Goal: Task Accomplishment & Management: Use online tool/utility

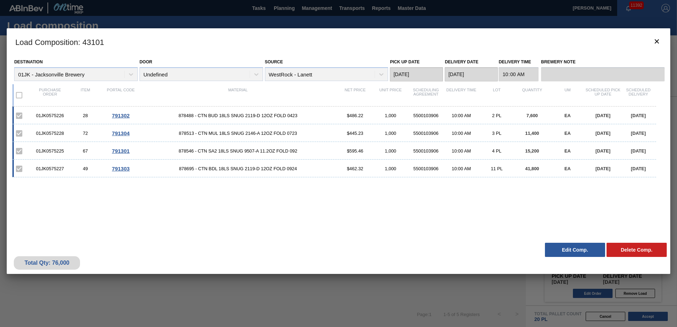
scroll to position [223, 0]
click at [450, 41] on button "botão de ícone" at bounding box center [656, 41] width 17 height 17
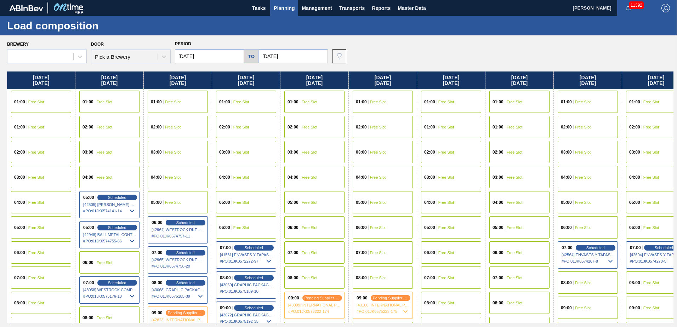
click at [297, 5] on button "Planning" at bounding box center [284, 8] width 28 height 16
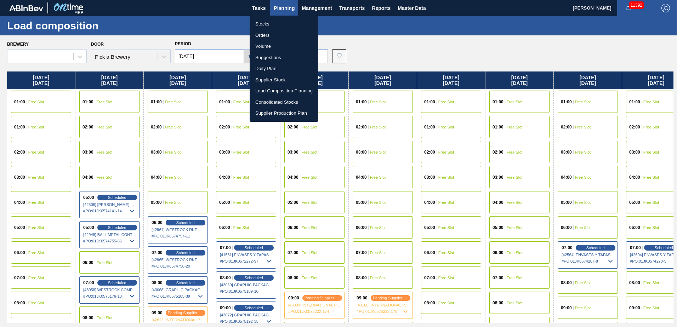
click at [276, 60] on li "Suggestions" at bounding box center [284, 57] width 69 height 11
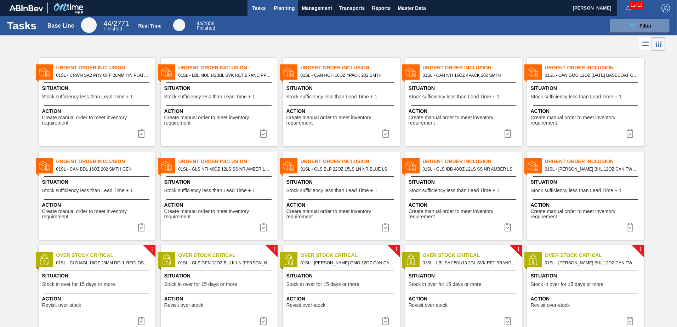
click at [275, 5] on span "Planning" at bounding box center [284, 8] width 21 height 8
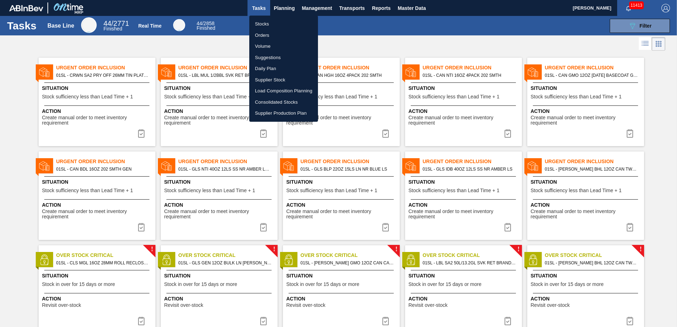
click at [269, 58] on li "Suggestions" at bounding box center [283, 57] width 69 height 11
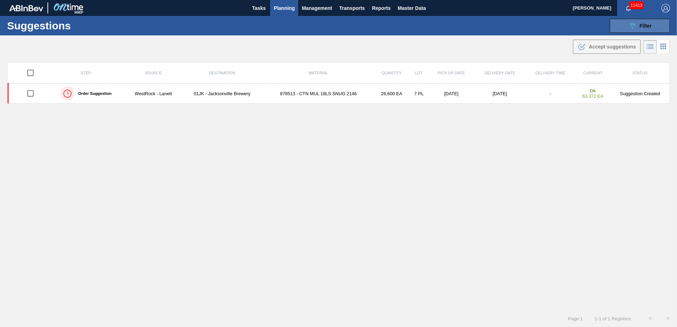
click at [633, 25] on icon at bounding box center [632, 26] width 5 height 6
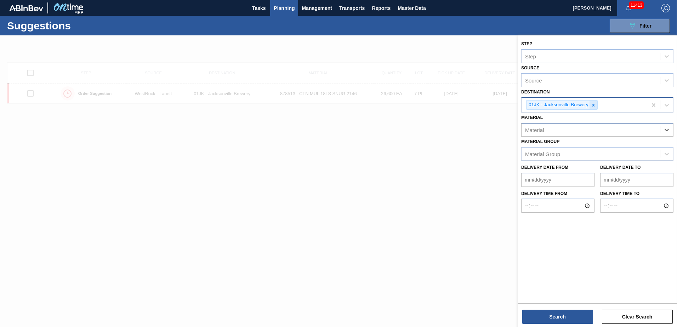
click at [595, 105] on icon at bounding box center [593, 105] width 5 height 5
click at [661, 151] on div at bounding box center [666, 152] width 13 height 13
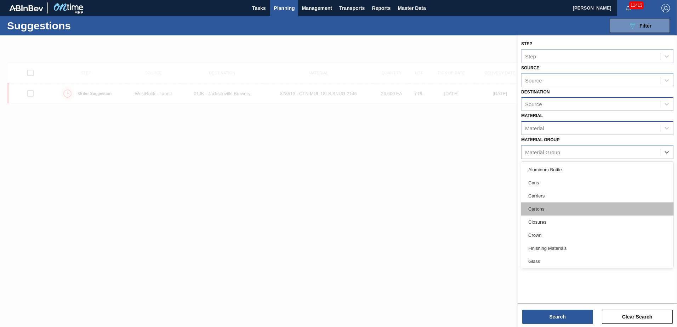
click at [563, 210] on div "Cartons" at bounding box center [597, 208] width 152 height 13
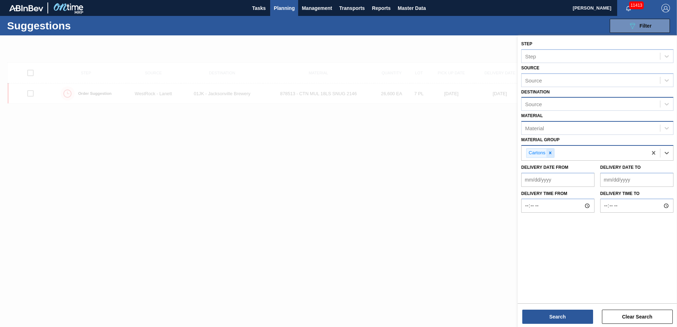
click at [554, 151] on div at bounding box center [550, 153] width 8 height 9
click at [665, 151] on icon at bounding box center [666, 152] width 7 height 7
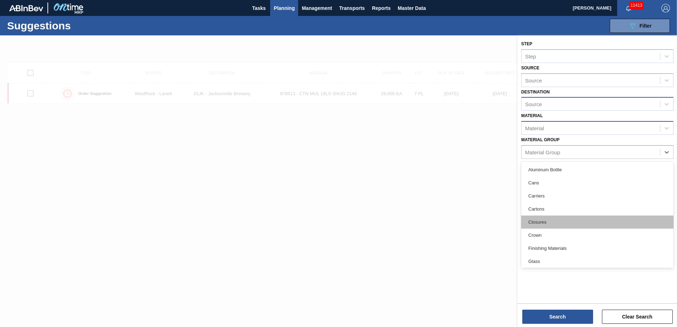
click at [556, 218] on div "Closures" at bounding box center [597, 222] width 152 height 13
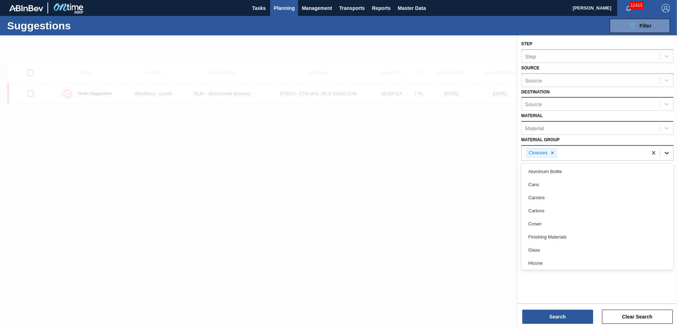
click at [666, 154] on icon at bounding box center [666, 152] width 7 height 7
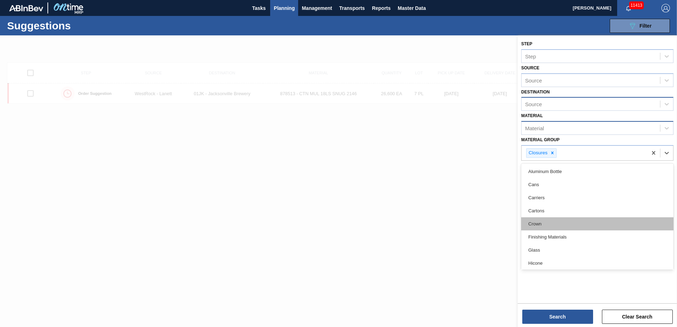
click at [565, 218] on div "Crown" at bounding box center [597, 223] width 152 height 13
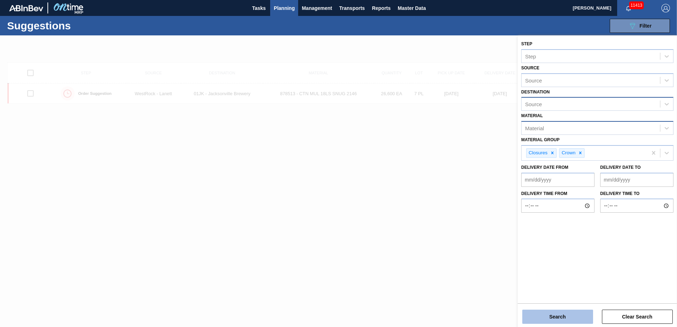
click at [555, 315] on button "Search" at bounding box center [557, 317] width 71 height 14
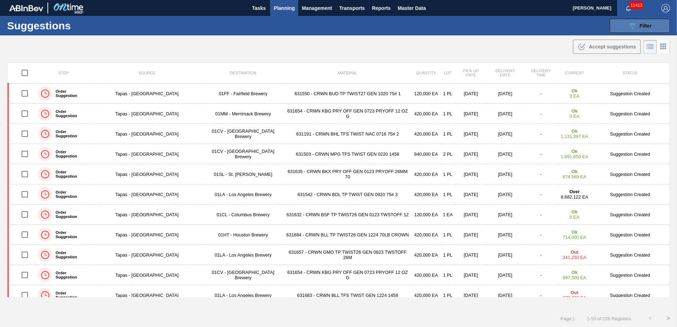
click at [624, 31] on button "089F7B8B-B2A5-4AFE-B5C0-19BA573D28AC Filter" at bounding box center [640, 26] width 60 height 14
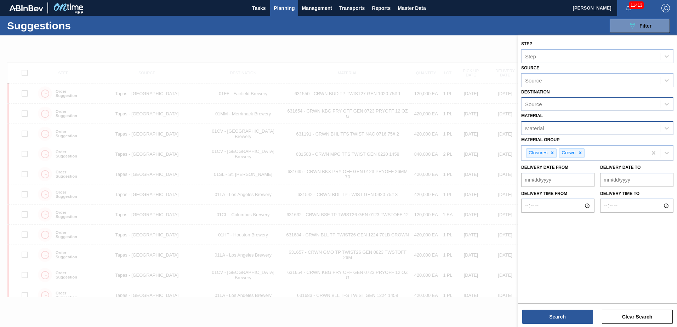
click at [389, 55] on div at bounding box center [338, 198] width 677 height 327
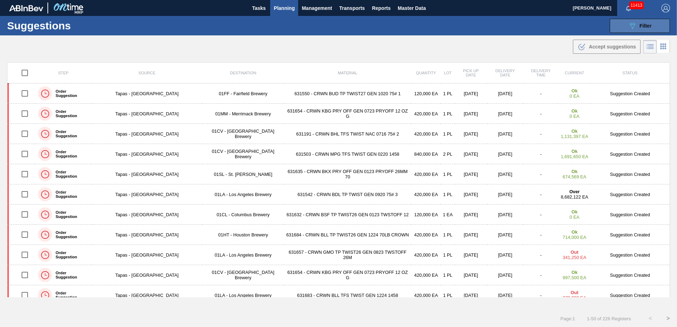
click at [636, 28] on div "089F7B8B-B2A5-4AFE-B5C0-19BA573D28AC Filter" at bounding box center [639, 26] width 23 height 8
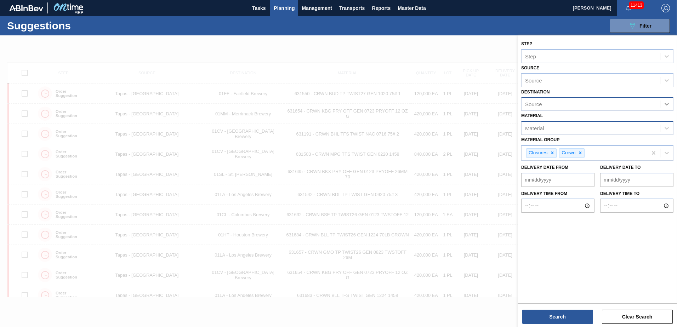
click at [660, 105] on div at bounding box center [666, 104] width 13 height 13
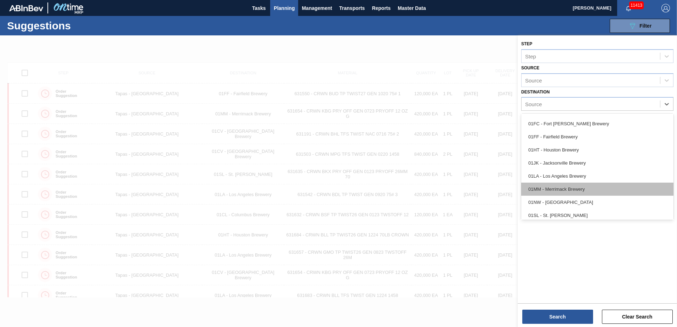
scroll to position [54, 0]
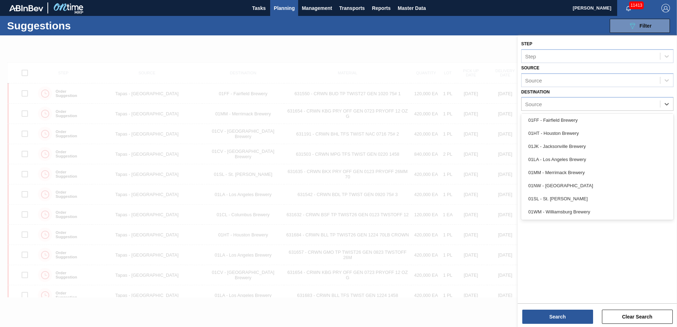
drag, startPoint x: 560, startPoint y: 211, endPoint x: 561, endPoint y: 191, distance: 19.9
click at [560, 211] on div "01WM - Williamsburg Brewery" at bounding box center [597, 211] width 152 height 13
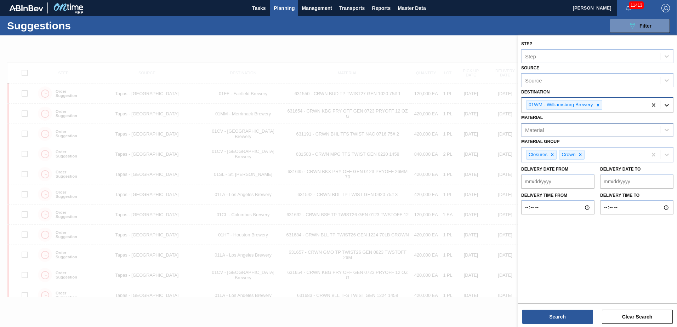
click at [668, 109] on div at bounding box center [666, 105] width 13 height 13
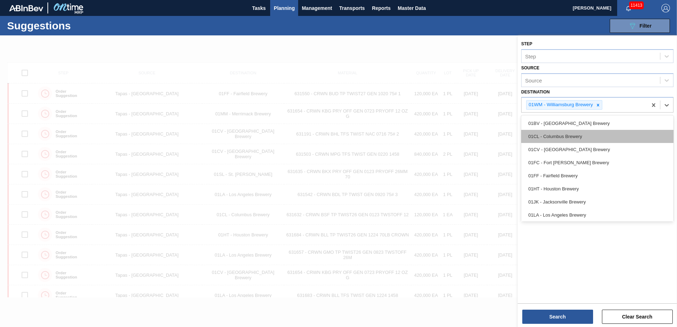
click at [590, 138] on div "01CL - Columbus Brewery" at bounding box center [597, 136] width 152 height 13
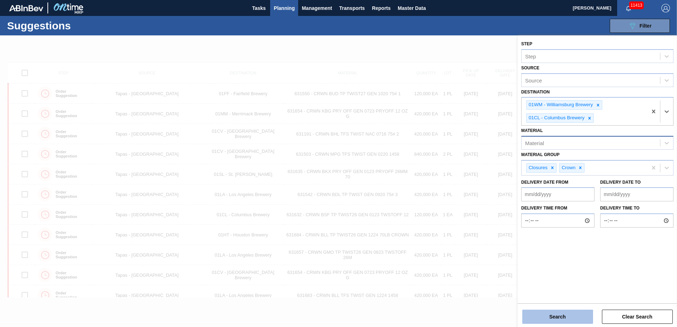
click at [569, 312] on button "Search" at bounding box center [557, 317] width 71 height 14
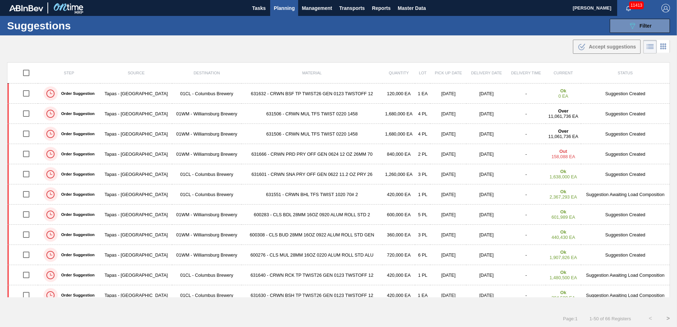
click at [662, 39] on div at bounding box center [656, 46] width 27 height 17
click at [658, 30] on button "089F7B8B-B2A5-4AFE-B5C0-19BA573D28AC Filter" at bounding box center [640, 26] width 60 height 14
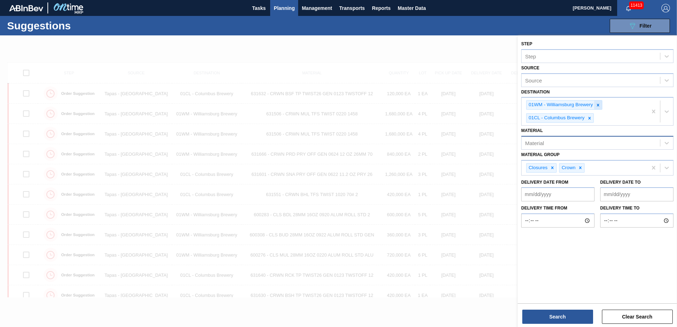
click at [598, 107] on icon at bounding box center [597, 105] width 5 height 5
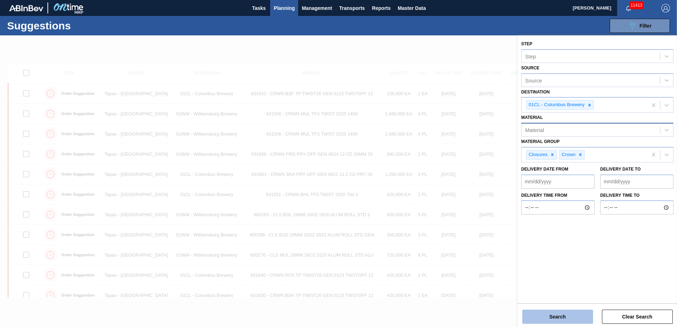
click at [555, 318] on button "Search" at bounding box center [557, 317] width 71 height 14
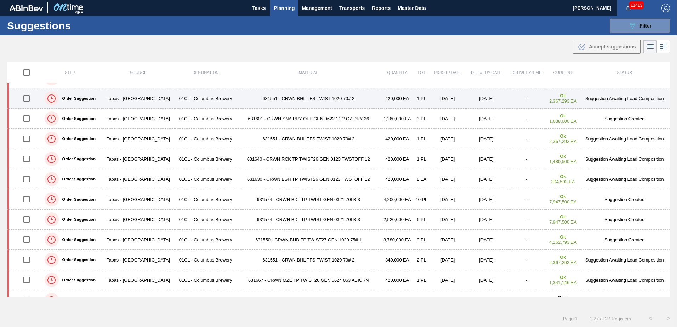
scroll to position [0, 0]
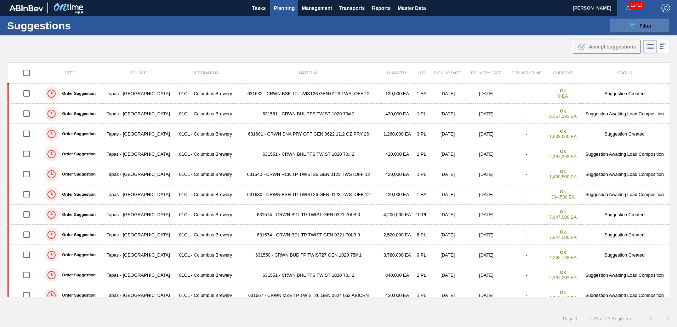
click at [630, 27] on icon "089F7B8B-B2A5-4AFE-B5C0-19BA573D28AC" at bounding box center [632, 26] width 8 height 8
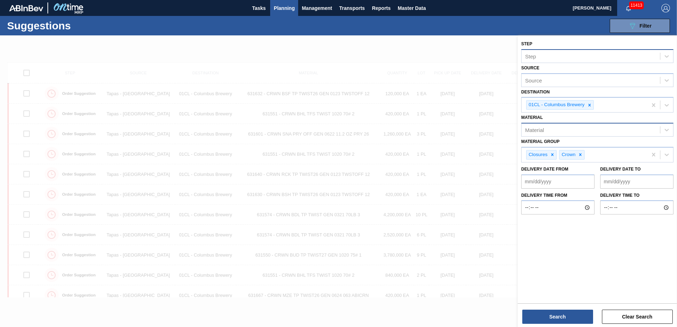
click at [628, 51] on div "Step" at bounding box center [590, 56] width 138 height 10
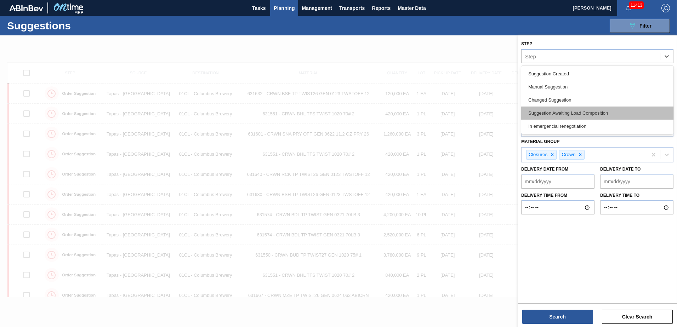
drag, startPoint x: 580, startPoint y: 73, endPoint x: 580, endPoint y: 111, distance: 38.6
click at [580, 111] on div "Suggestion Created Manual Suggestion Changed Suggestion Suggestion Awaiting Loa…" at bounding box center [597, 100] width 152 height 68
click at [580, 111] on div "Suggestion Awaiting Load Composition" at bounding box center [597, 113] width 152 height 13
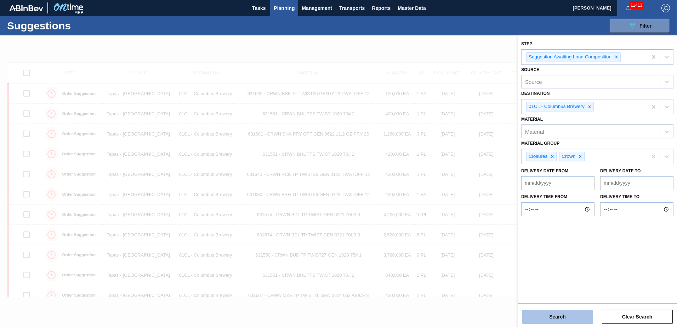
click at [564, 316] on button "Search" at bounding box center [557, 317] width 71 height 14
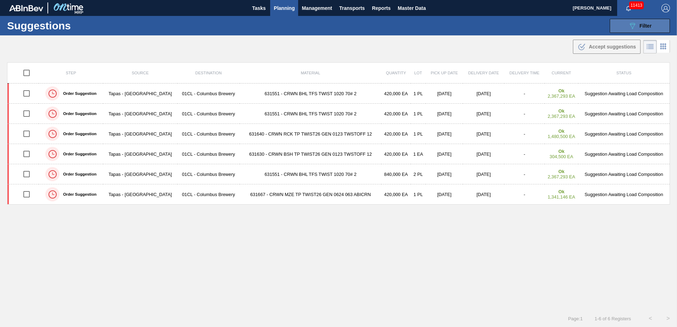
click at [629, 25] on icon "089F7B8B-B2A5-4AFE-B5C0-19BA573D28AC" at bounding box center [632, 26] width 8 height 8
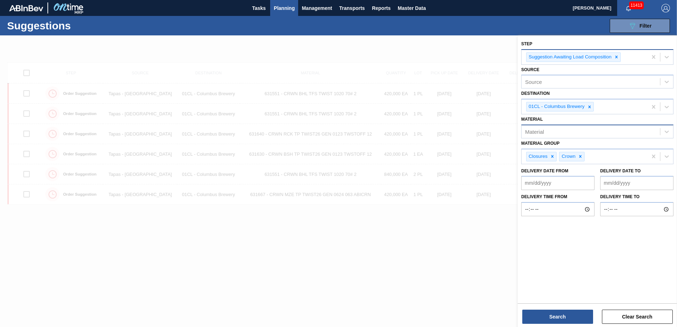
click at [622, 58] on input "Step" at bounding box center [622, 57] width 1 height 6
click at [619, 58] on div at bounding box center [616, 57] width 8 height 9
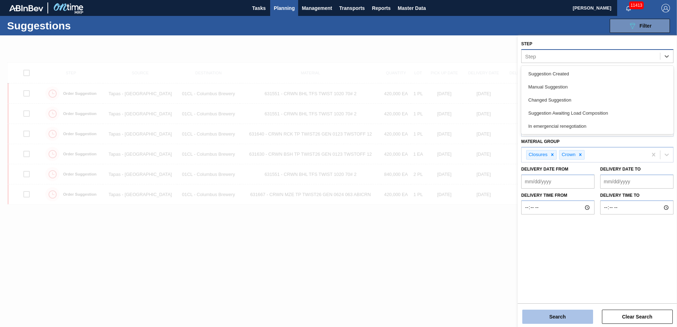
click at [589, 315] on button "Search" at bounding box center [557, 317] width 71 height 14
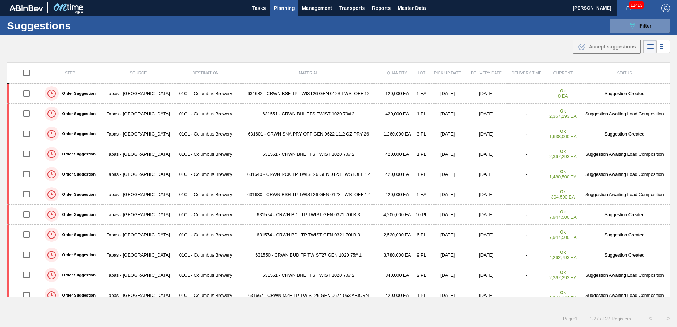
click at [384, 53] on div ".b{fill:var(--color-action-default)} Accept suggestions" at bounding box center [338, 45] width 677 height 20
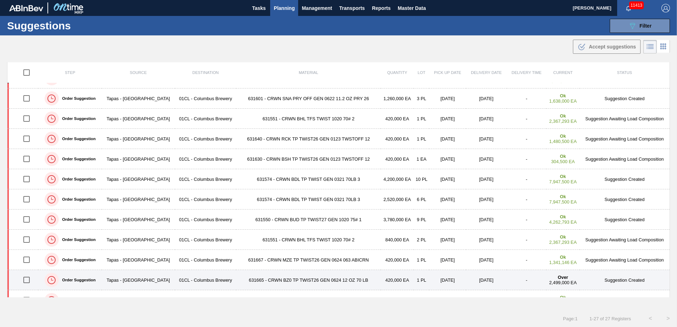
click at [24, 282] on input "checkbox" at bounding box center [26, 280] width 15 height 15
checkbox input "true"
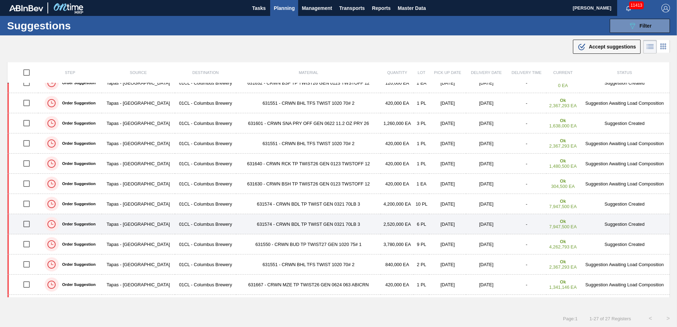
scroll to position [0, 0]
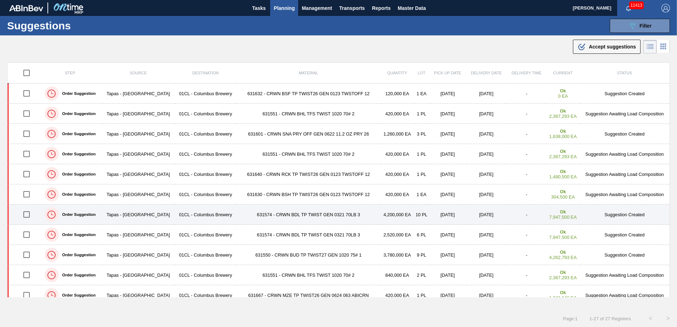
click at [27, 212] on input "checkbox" at bounding box center [26, 214] width 15 height 15
checkbox input "true"
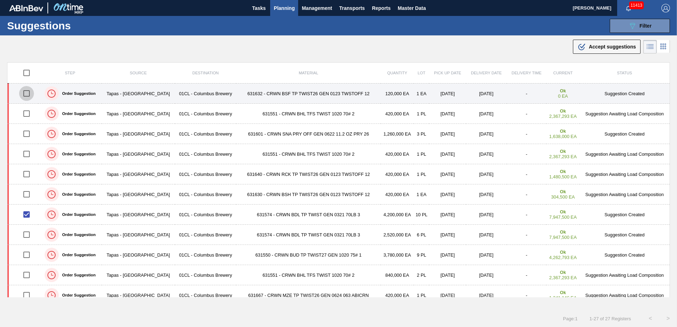
click at [28, 95] on input "checkbox" at bounding box center [26, 93] width 15 height 15
checkbox input "true"
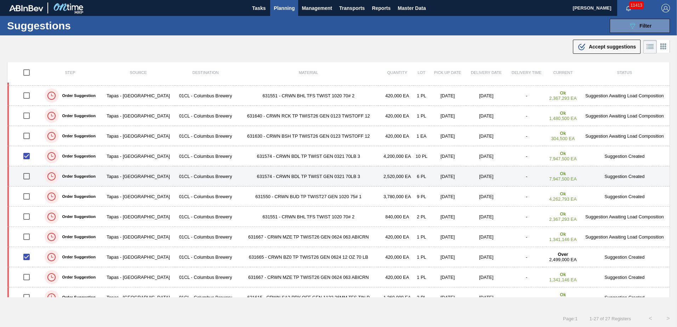
scroll to position [71, 0]
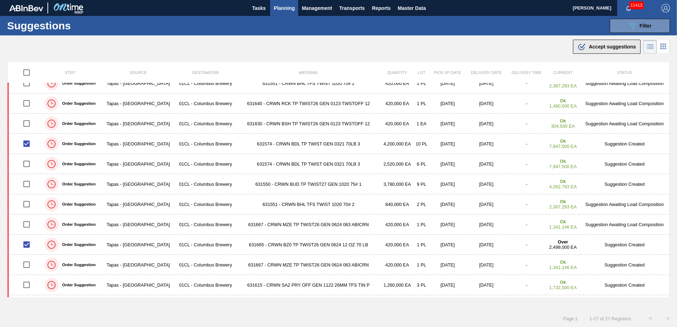
click at [577, 50] on icon ".b{fill:var(--color-action-default)}" at bounding box center [581, 46] width 8 height 8
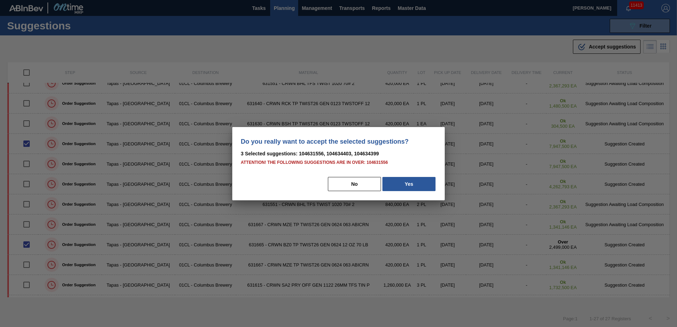
click at [398, 191] on div "No Yes" at bounding box center [338, 184] width 195 height 16
click at [401, 187] on button "Yes" at bounding box center [408, 184] width 53 height 14
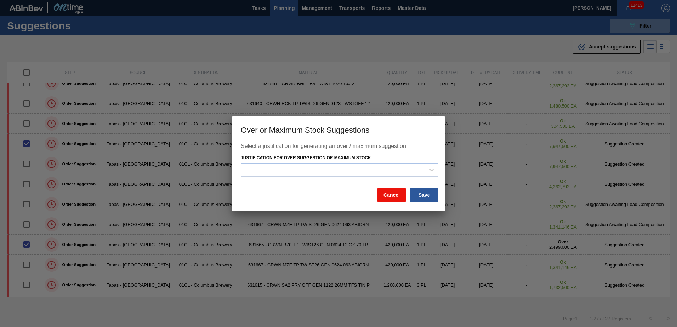
click at [400, 193] on button "Cancel" at bounding box center [391, 195] width 28 height 14
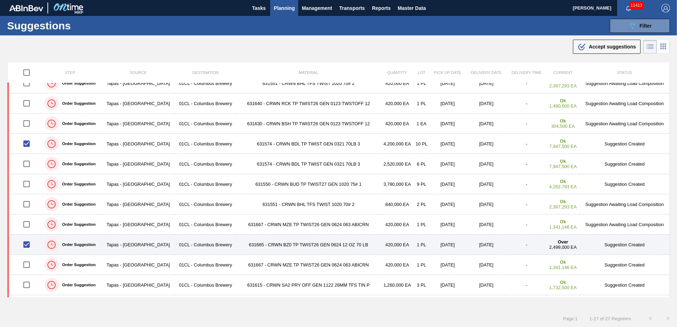
click at [29, 242] on input "checkbox" at bounding box center [26, 244] width 15 height 15
checkbox input "false"
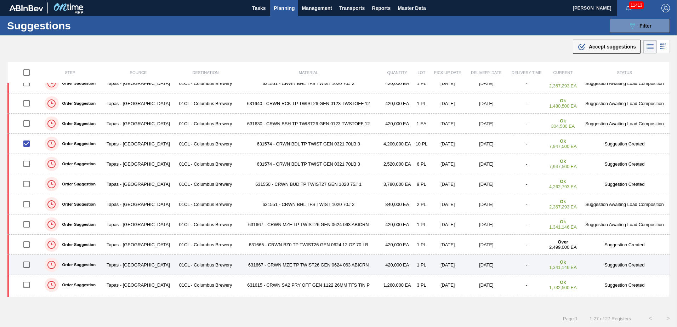
click at [27, 264] on input "checkbox" at bounding box center [26, 264] width 15 height 15
checkbox input "true"
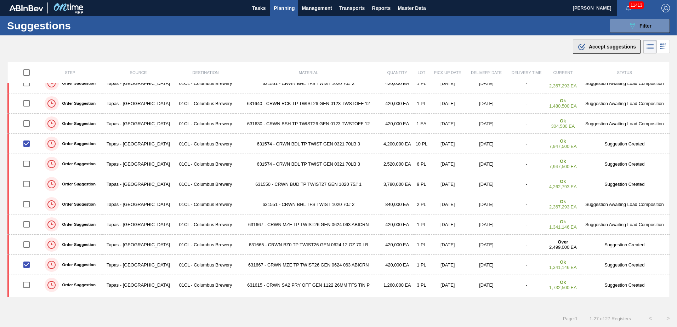
click at [584, 43] on icon ".b{fill:var(--color-action-default)}" at bounding box center [581, 46] width 8 height 8
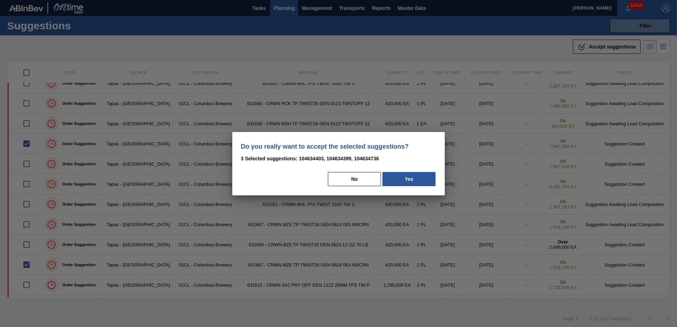
click at [408, 167] on div "Do you really want to accept the selected suggestions? 3 Selected suggestions: …" at bounding box center [338, 163] width 212 height 63
click at [408, 179] on button "Yes" at bounding box center [408, 179] width 53 height 14
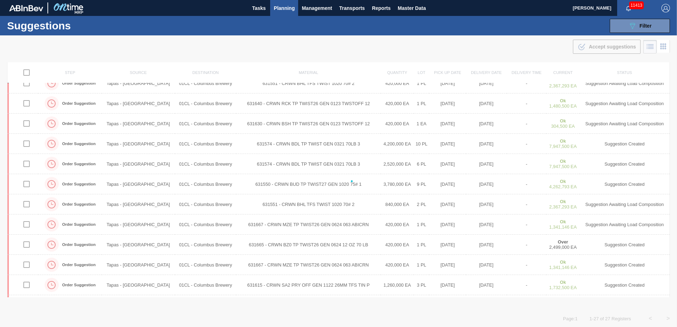
checkbox input "false"
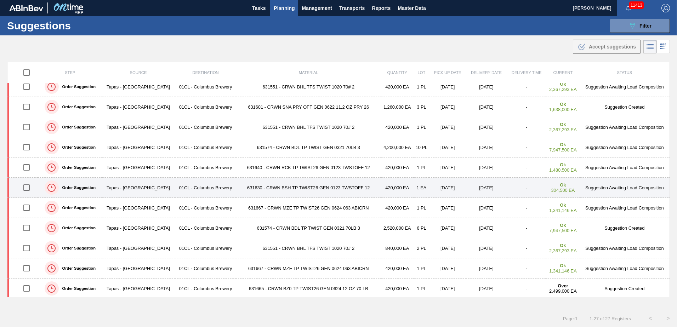
scroll to position [0, 0]
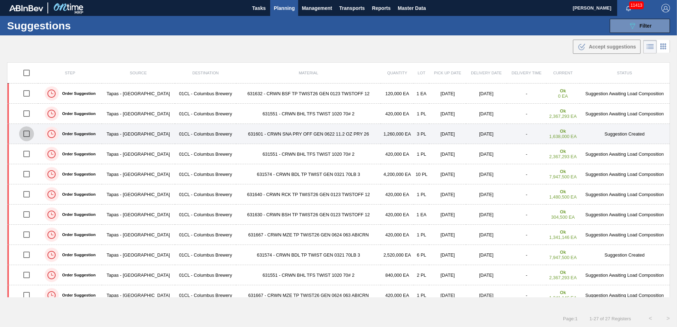
click at [32, 132] on input "checkbox" at bounding box center [26, 133] width 15 height 15
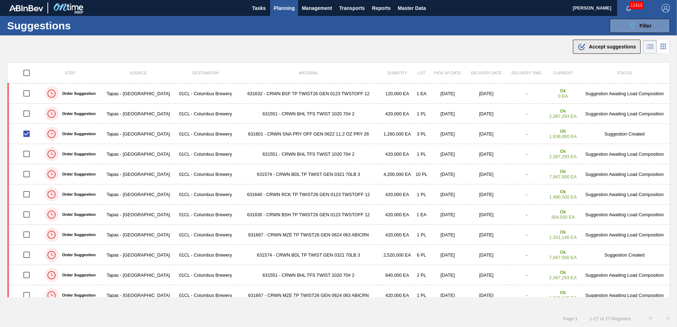
click at [589, 45] on span "Accept suggestions" at bounding box center [612, 47] width 47 height 6
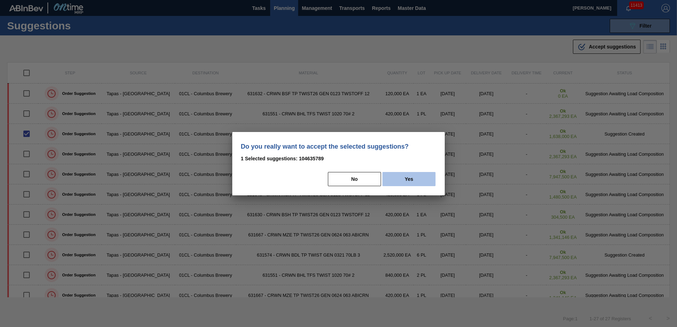
click at [426, 175] on button "Yes" at bounding box center [408, 179] width 53 height 14
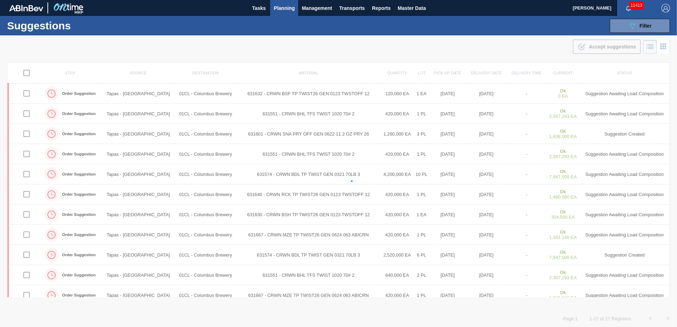
checkbox input "false"
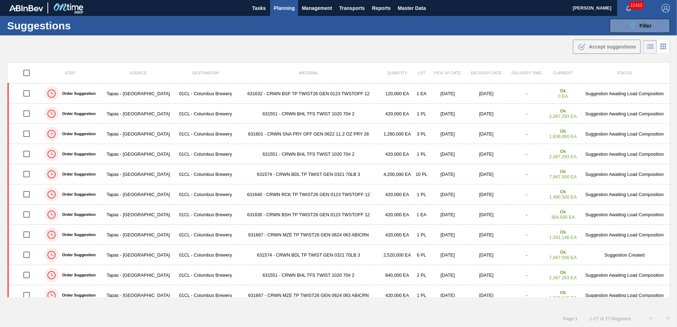
click at [559, 52] on div ".b{fill:var(--color-action-default)} Accept suggestions" at bounding box center [338, 45] width 677 height 20
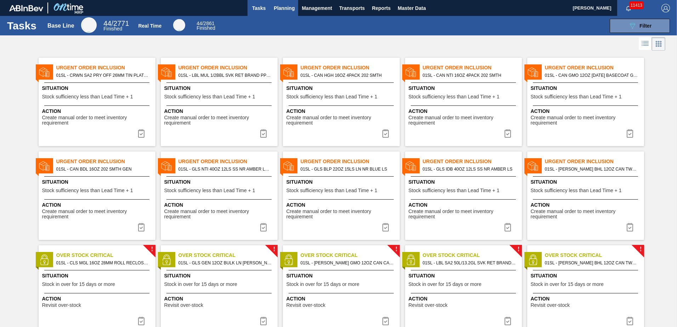
click at [274, 9] on span "Planning" at bounding box center [284, 8] width 21 height 8
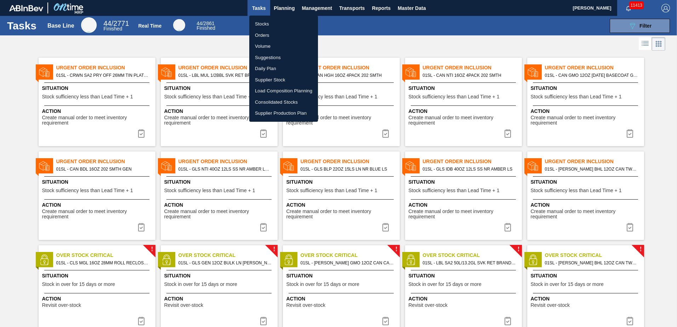
click at [273, 90] on li "Load Composition Planning" at bounding box center [283, 90] width 69 height 11
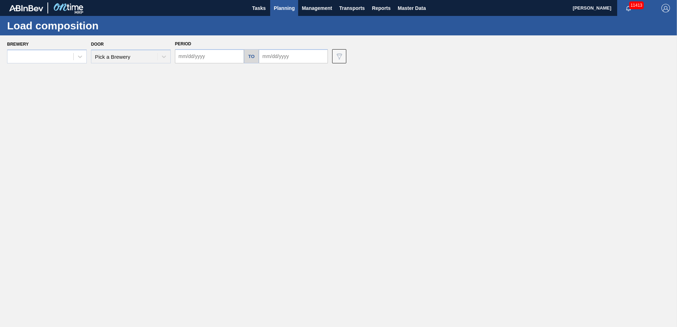
type input "09/28/2025"
type input "10/12/2025"
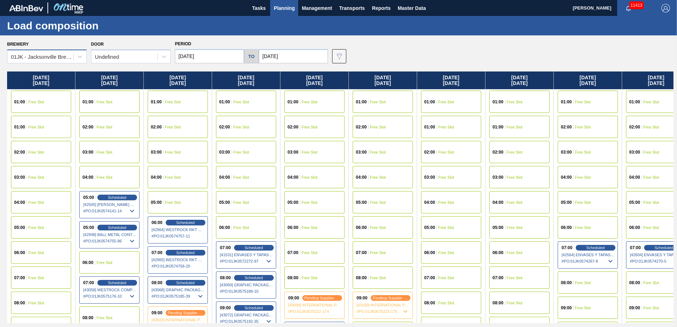
click at [59, 59] on div "01JK - Jacksonville Brewery" at bounding box center [42, 57] width 63 height 6
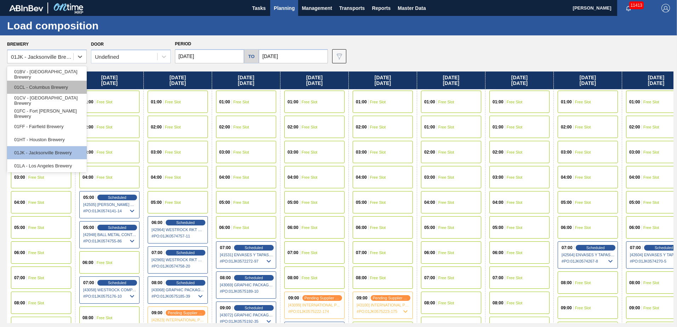
click at [50, 93] on div "01CL - Columbus Brewery" at bounding box center [47, 87] width 80 height 13
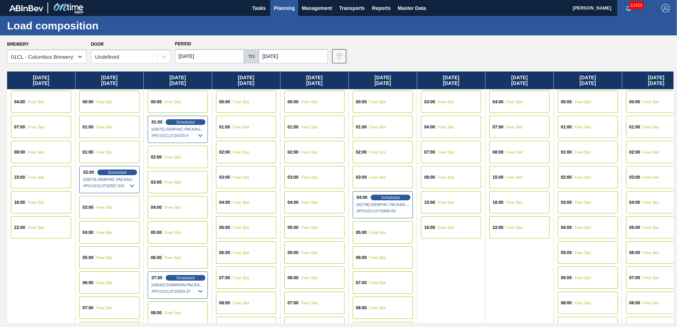
click at [227, 58] on input "09/28/2025" at bounding box center [209, 56] width 69 height 14
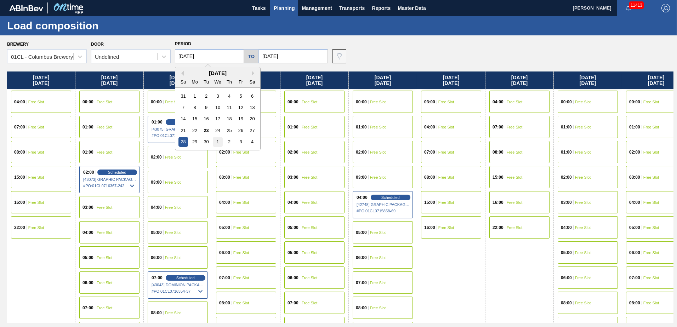
click at [215, 138] on div "1" at bounding box center [218, 142] width 10 height 10
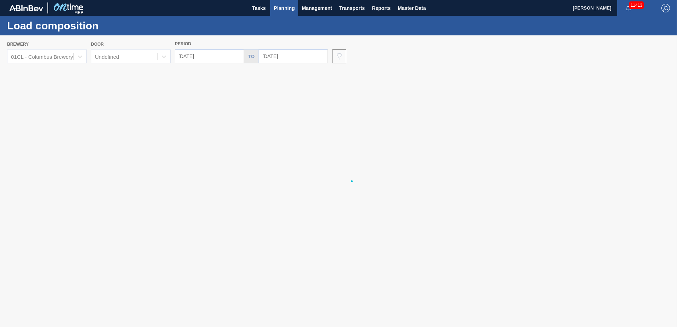
type input "10/01/2025"
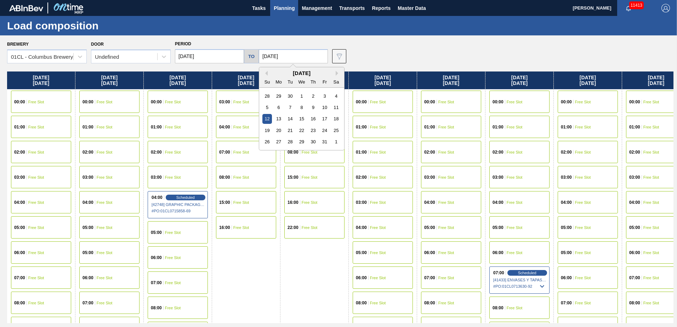
click at [283, 57] on input "10/12/2025" at bounding box center [293, 56] width 69 height 14
click at [262, 142] on div "26" at bounding box center [267, 142] width 10 height 10
type input "10/26/2025"
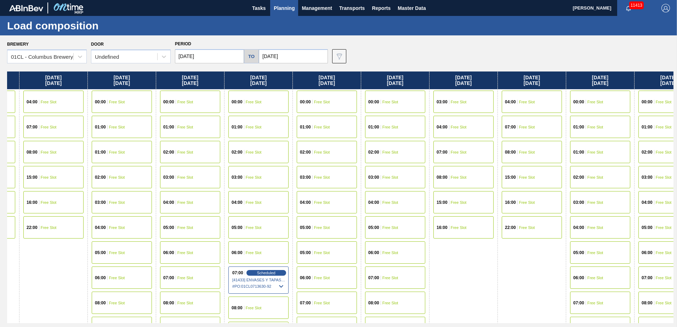
drag, startPoint x: 315, startPoint y: 248, endPoint x: 48, endPoint y: 243, distance: 266.2
click at [48, 245] on div "Wednesday 10/01/2025 00:00 Free Slot 01:00 Free Slot 02:00 Free Slot 03:00 Free…" at bounding box center [340, 198] width 666 height 252
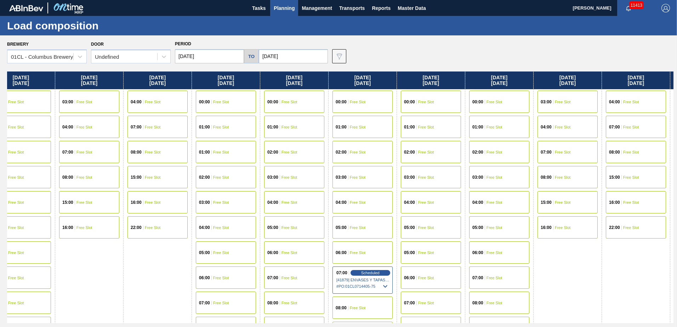
drag, startPoint x: 514, startPoint y: 248, endPoint x: 132, endPoint y: 273, distance: 382.4
click at [132, 273] on div "Wednesday 10/01/2025 00:00 Free Slot 01:00 Free Slot 02:00 Free Slot 03:00 Free…" at bounding box center [340, 198] width 666 height 252
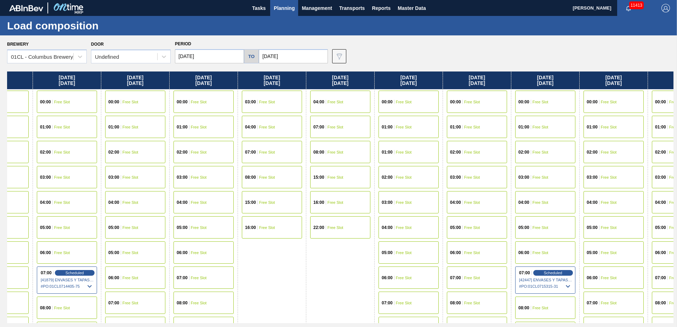
scroll to position [0, 932]
drag, startPoint x: 564, startPoint y: 257, endPoint x: 312, endPoint y: 257, distance: 252.0
click at [312, 257] on div "Wednesday 10/01/2025 00:00 Free Slot 01:00 Free Slot 02:00 Free Slot 03:00 Free…" at bounding box center [340, 198] width 666 height 252
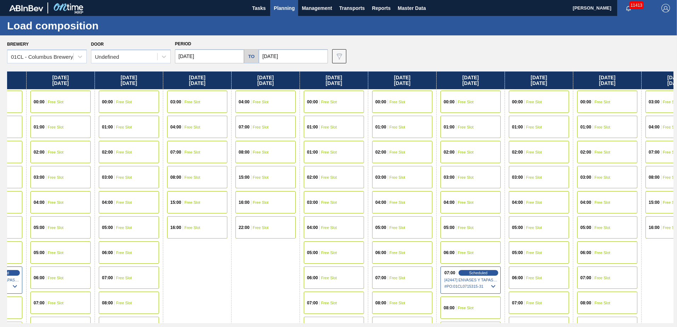
drag, startPoint x: 348, startPoint y: 261, endPoint x: 269, endPoint y: 261, distance: 78.6
click at [269, 261] on div "Wednesday 10/01/2025 00:00 Free Slot 01:00 Free Slot 02:00 Free Slot 03:00 Free…" at bounding box center [340, 198] width 666 height 252
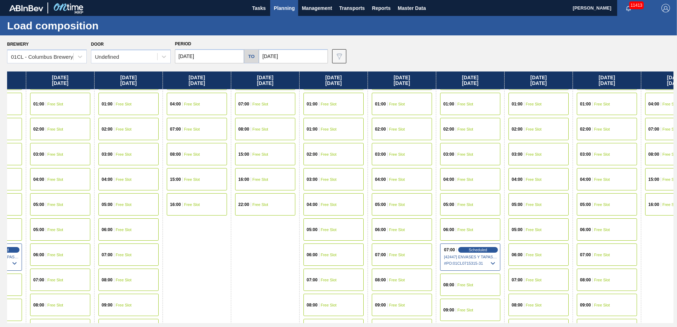
scroll to position [35, 1006]
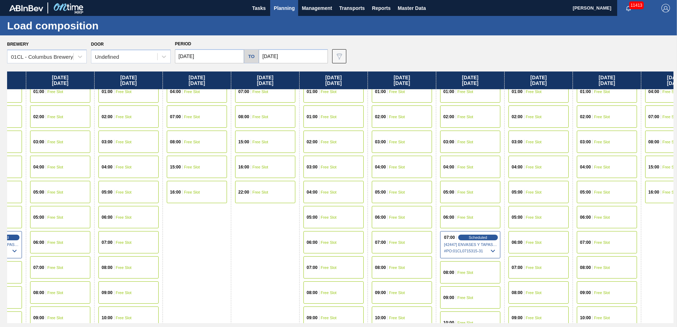
click at [407, 241] on div "07:00 Free Slot" at bounding box center [402, 242] width 60 height 22
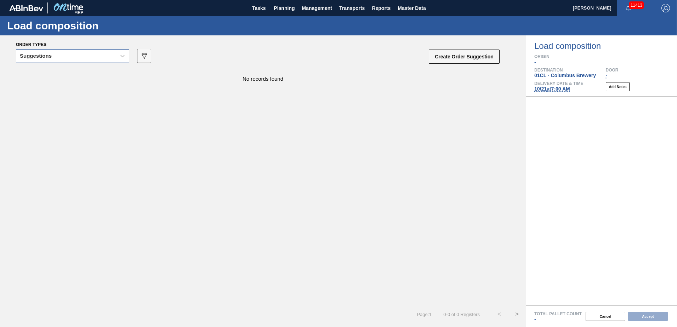
click at [115, 61] on div "Suggestions" at bounding box center [72, 56] width 113 height 14
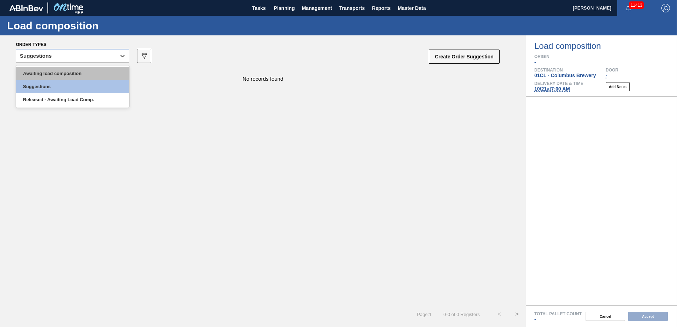
click at [88, 71] on div "Awaiting load composition" at bounding box center [72, 73] width 113 height 13
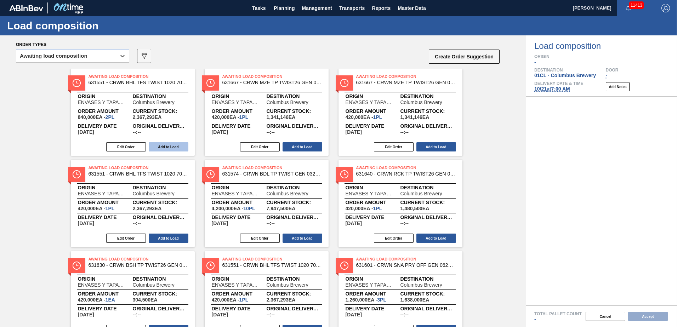
click at [178, 149] on button "Add to Load" at bounding box center [169, 146] width 40 height 9
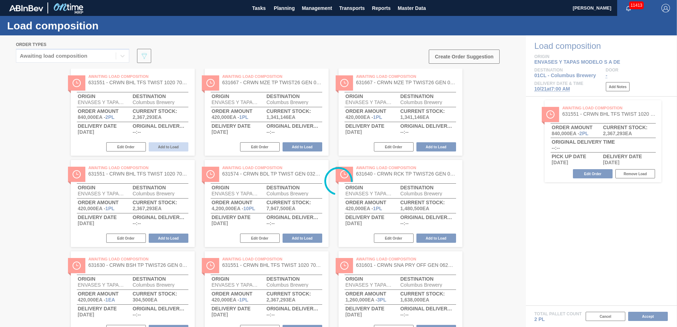
click at [178, 149] on div at bounding box center [338, 181] width 677 height 292
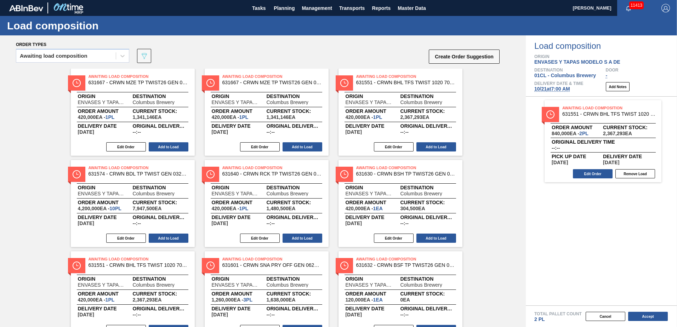
click at [178, 149] on button "Add to Load" at bounding box center [169, 146] width 40 height 9
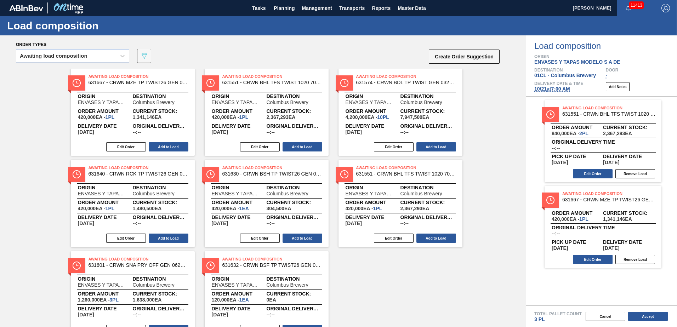
click at [178, 149] on button "Add to Load" at bounding box center [169, 146] width 40 height 9
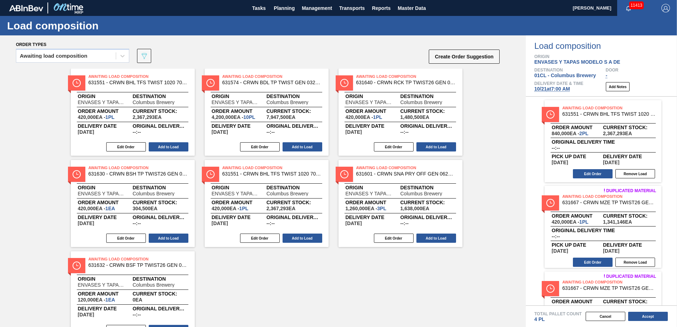
click at [178, 149] on button "Add to Load" at bounding box center [169, 146] width 40 height 9
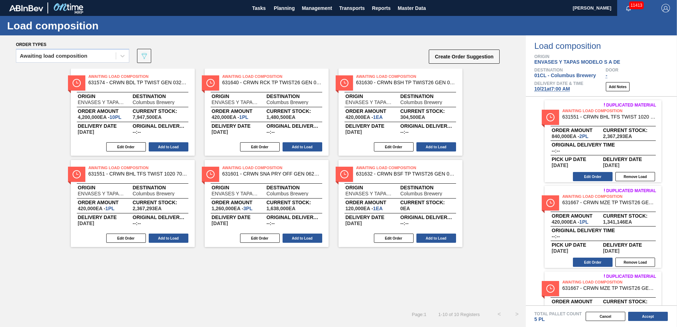
click at [178, 149] on button "Add to Load" at bounding box center [169, 146] width 40 height 9
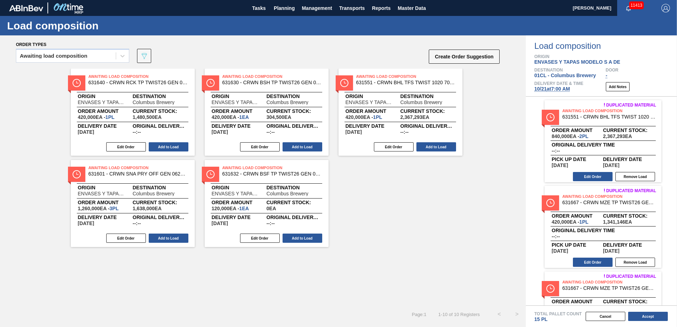
click at [178, 149] on button "Add to Load" at bounding box center [169, 146] width 40 height 9
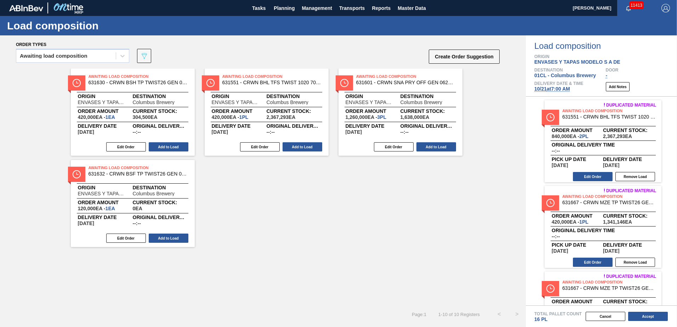
click at [178, 149] on button "Add to Load" at bounding box center [169, 146] width 40 height 9
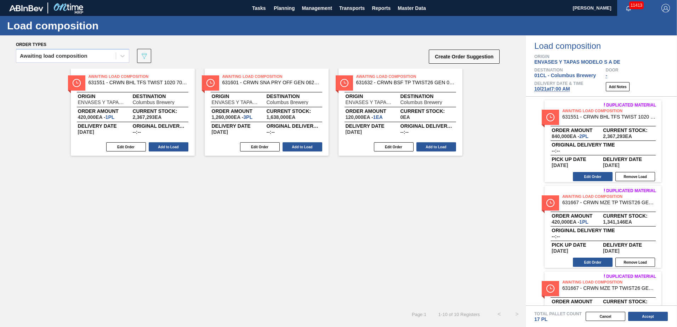
click at [178, 149] on button "Add to Load" at bounding box center [169, 146] width 40 height 9
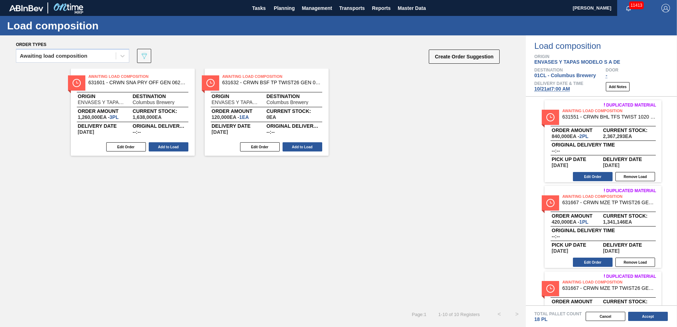
click at [178, 149] on button "Add to Load" at bounding box center [169, 146] width 40 height 9
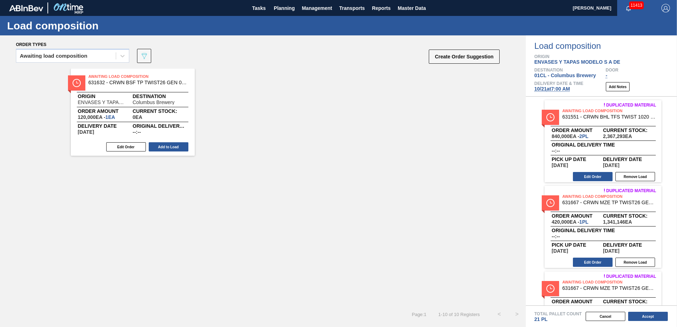
click at [178, 149] on button "Add to Load" at bounding box center [169, 146] width 40 height 9
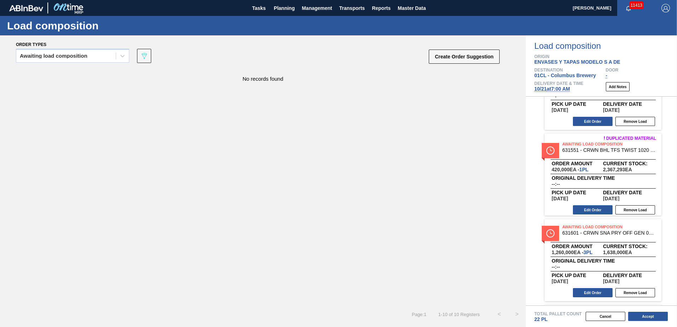
scroll to position [651, 0]
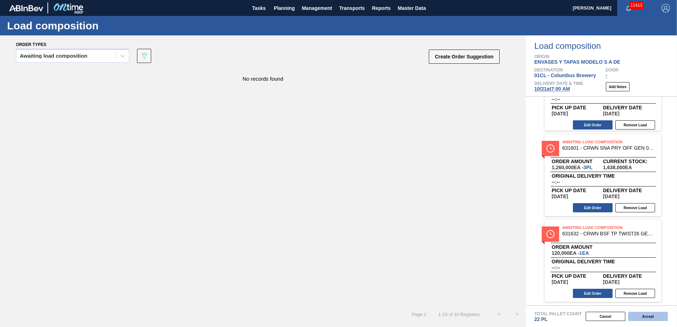
click at [645, 315] on button "Accept" at bounding box center [648, 316] width 40 height 9
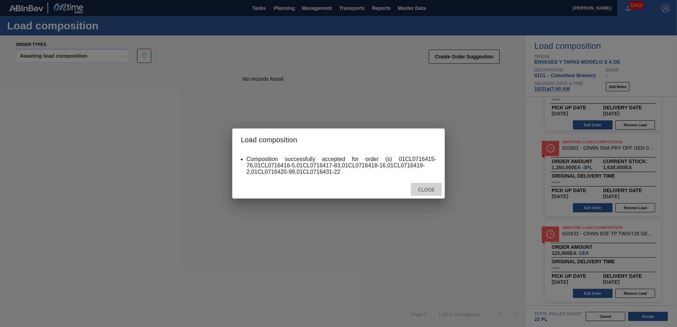
click at [436, 192] on div "Close" at bounding box center [426, 189] width 31 height 13
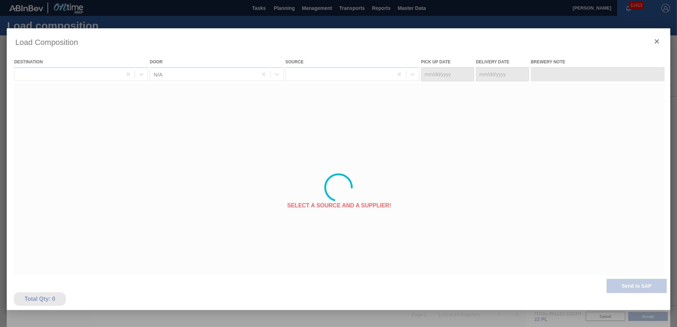
type Date "10/14/2025"
type Date "10/21/2025"
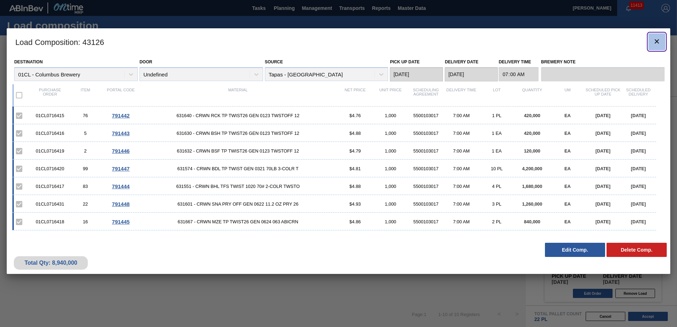
click at [654, 42] on icon "botão de ícone" at bounding box center [656, 41] width 8 height 8
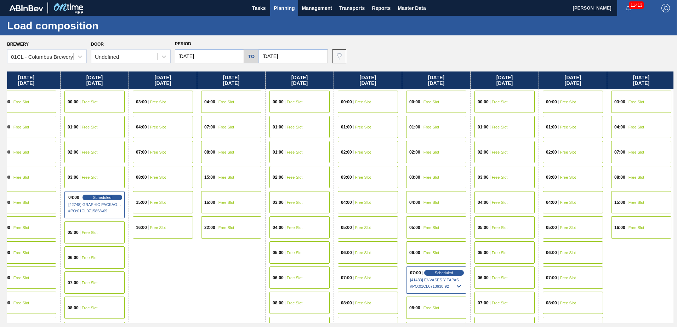
scroll to position [0, 84]
drag, startPoint x: 306, startPoint y: 273, endPoint x: 218, endPoint y: 271, distance: 88.2
click at [218, 271] on div "Wednesday 10/01/2025 00:00 Free Slot 01:00 Free Slot 02:00 Free Slot 03:00 Free…" at bounding box center [340, 198] width 666 height 252
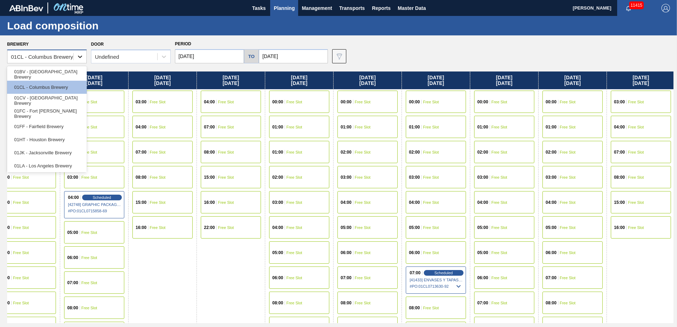
click at [84, 57] on div at bounding box center [80, 56] width 13 height 13
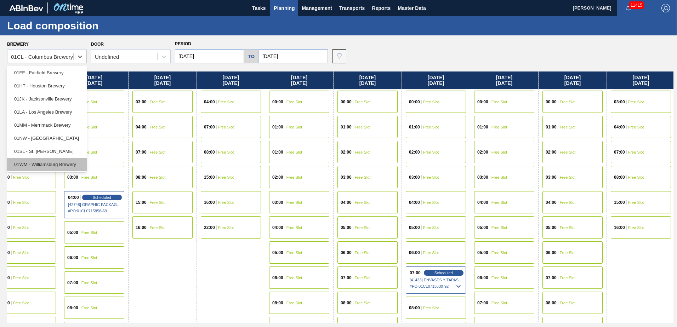
click at [52, 159] on div "01WM - Williamsburg Brewery" at bounding box center [47, 164] width 80 height 13
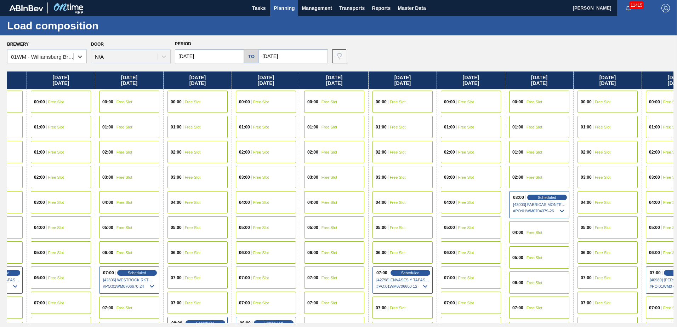
scroll to position [0, 474]
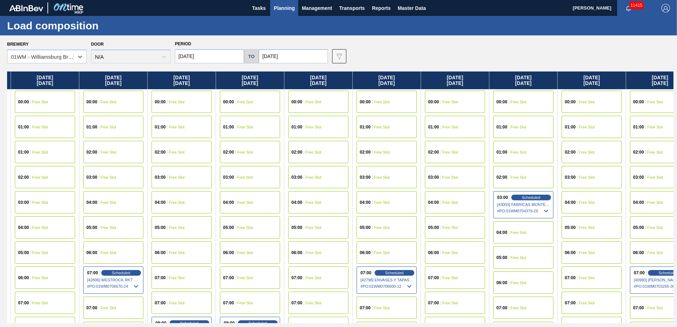
drag, startPoint x: 417, startPoint y: 122, endPoint x: 110, endPoint y: 101, distance: 307.6
click at [0, 0] on html "Tasks Planning Management Transports Reports Master Data Jasmine Brown 11415 Ma…" at bounding box center [338, 0] width 677 height 0
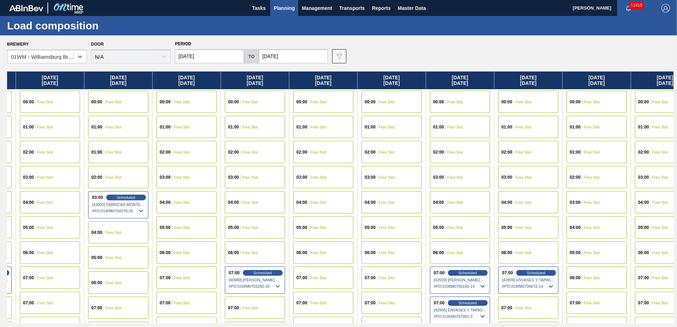
scroll to position [0, 885]
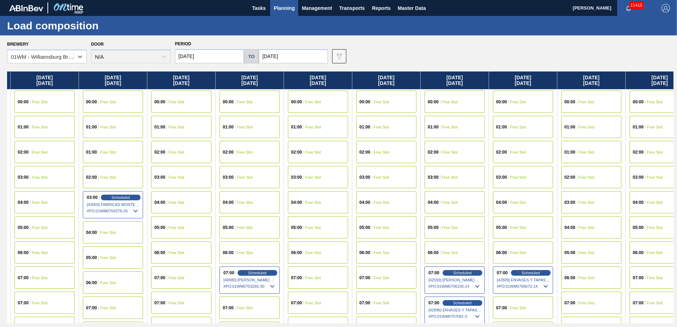
drag, startPoint x: 555, startPoint y: 128, endPoint x: 140, endPoint y: 156, distance: 415.8
click at [140, 156] on div "Wednesday 10/01/2025 00:00 Free Slot 01:00 Free Slot 01:00 Free Slot 02:00 Free…" at bounding box center [340, 198] width 666 height 252
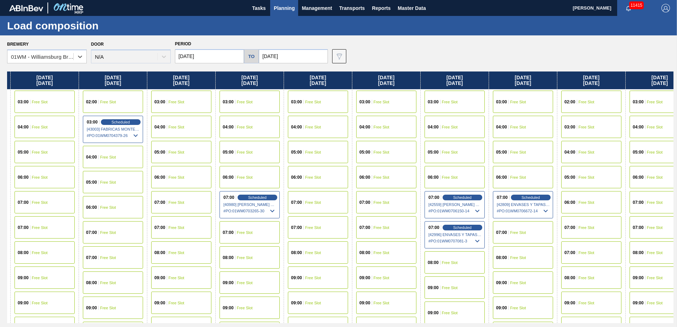
scroll to position [106, 885]
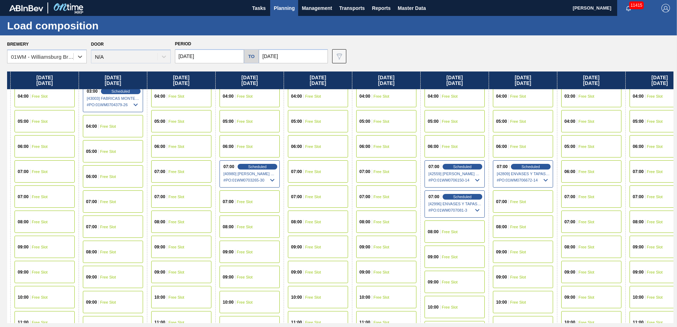
click at [400, 193] on div "07:00 Free Slot" at bounding box center [386, 196] width 60 height 22
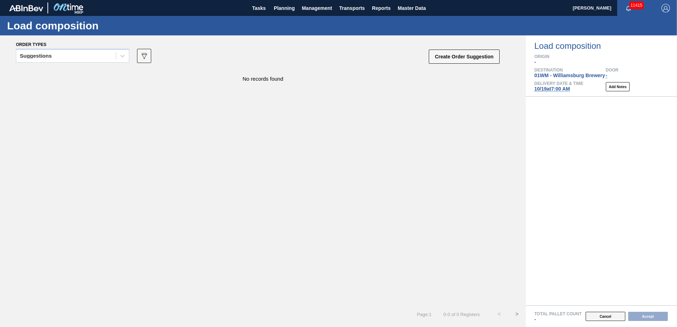
click at [617, 316] on button "Cancel" at bounding box center [605, 316] width 40 height 9
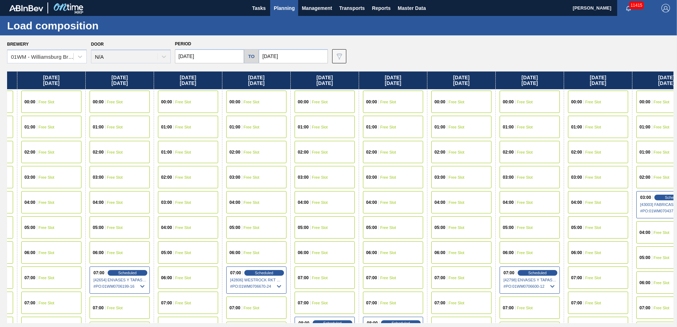
scroll to position [0, 334]
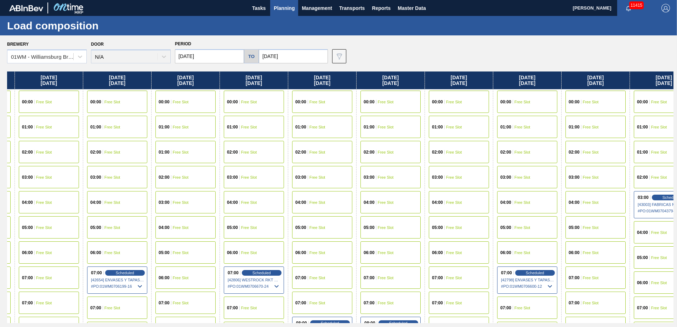
drag, startPoint x: 553, startPoint y: 139, endPoint x: 213, endPoint y: 142, distance: 340.2
click at [213, 142] on div "Wednesday 10/01/2025 00:00 Free Slot 01:00 Free Slot 01:00 Free Slot 02:00 Free…" at bounding box center [340, 198] width 666 height 252
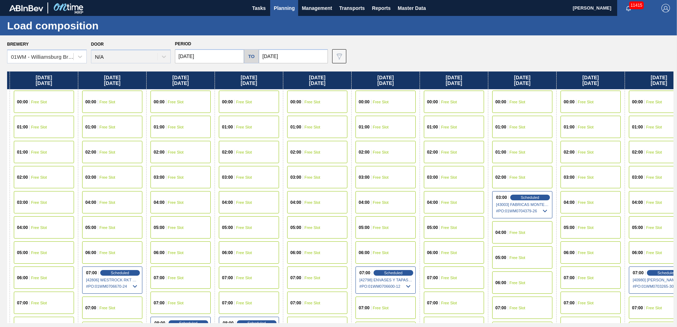
scroll to position [0, 480]
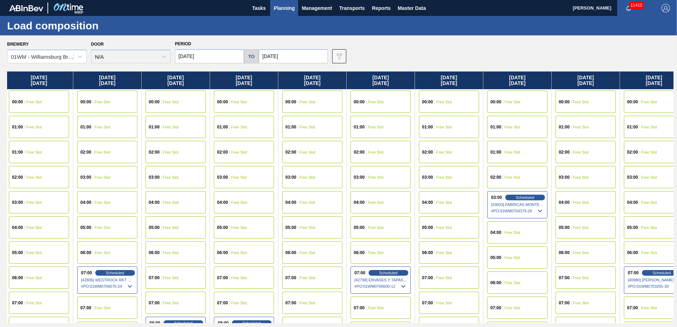
drag, startPoint x: 494, startPoint y: 153, endPoint x: 343, endPoint y: 160, distance: 151.6
click at [343, 160] on div "Wednesday 10/01/2025 00:00 Free Slot 01:00 Free Slot 01:00 Free Slot 02:00 Free…" at bounding box center [340, 198] width 666 height 252
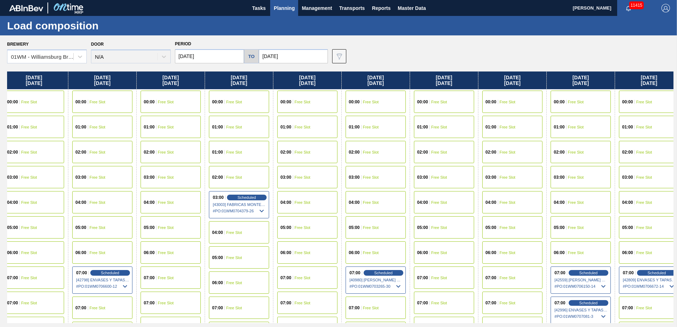
scroll to position [0, 760]
drag, startPoint x: 487, startPoint y: 155, endPoint x: 203, endPoint y: 156, distance: 284.6
click at [203, 156] on div "Wednesday 10/01/2025 00:00 Free Slot 01:00 Free Slot 01:00 Free Slot 02:00 Free…" at bounding box center [340, 198] width 666 height 252
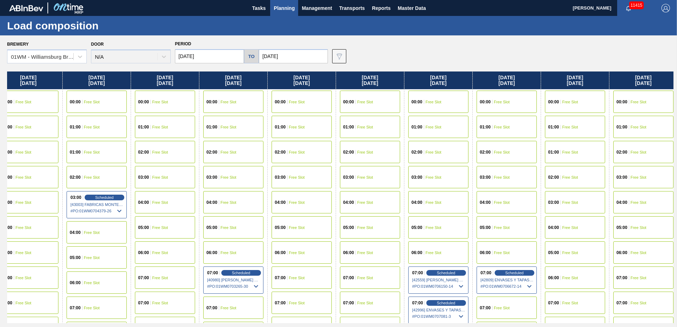
scroll to position [0, 1110]
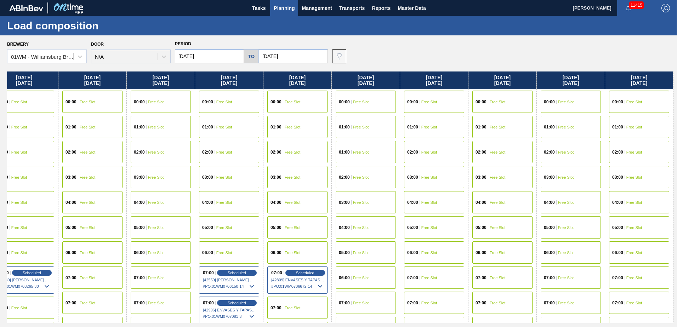
drag, startPoint x: 435, startPoint y: 147, endPoint x: 142, endPoint y: 150, distance: 292.8
click at [142, 150] on div "Wednesday 10/01/2025 00:00 Free Slot 01:00 Free Slot 01:00 Free Slot 02:00 Free…" at bounding box center [340, 198] width 666 height 252
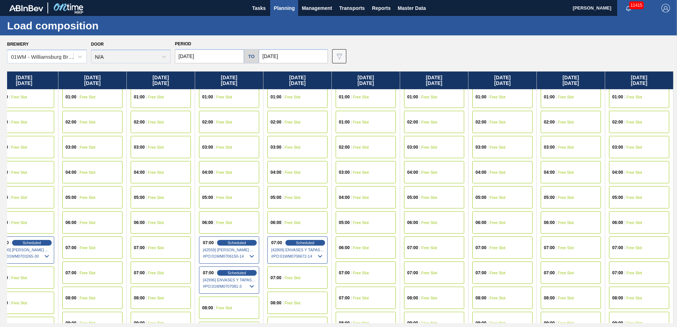
scroll to position [71, 1110]
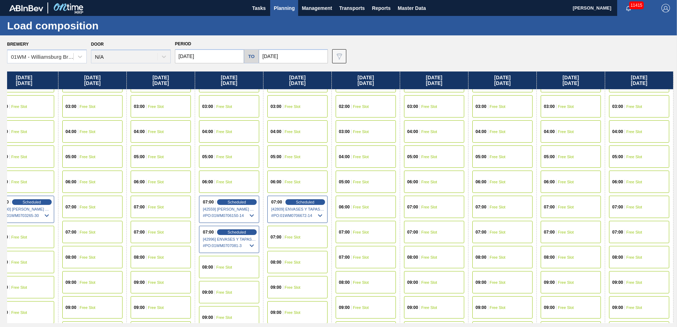
click at [297, 263] on span "Free Slot" at bounding box center [293, 262] width 16 height 4
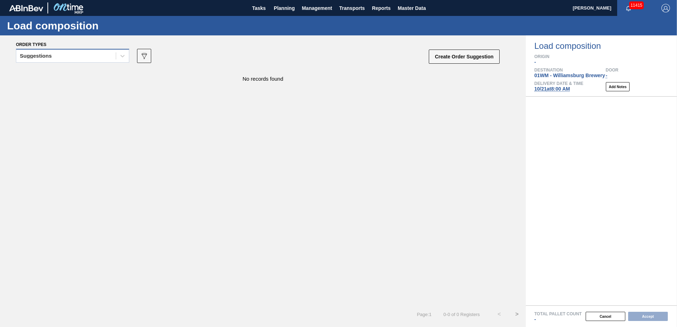
click at [113, 58] on div "Suggestions" at bounding box center [65, 56] width 99 height 10
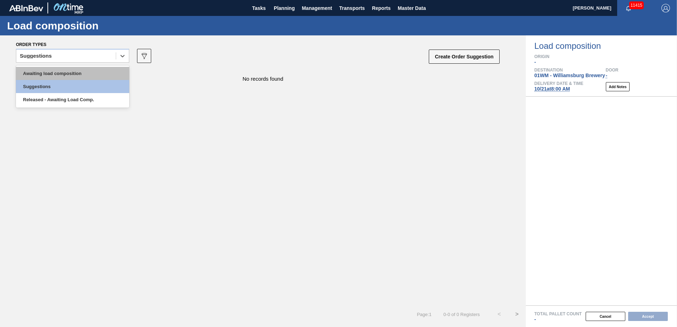
click at [90, 70] on div "Awaiting load composition" at bounding box center [72, 73] width 113 height 13
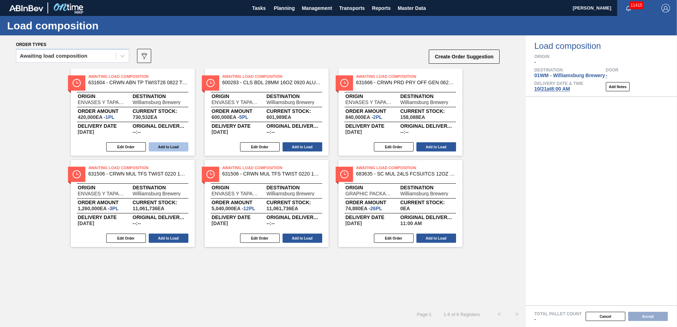
click at [174, 148] on button "Add to Load" at bounding box center [169, 146] width 40 height 9
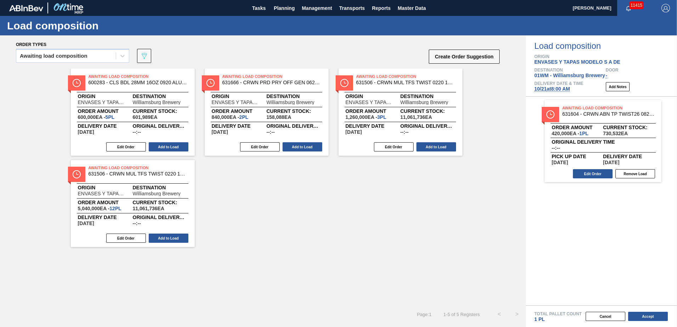
click at [301, 142] on div "Edit Order Add to Load" at bounding box center [264, 147] width 118 height 11
click at [305, 150] on button "Add to Load" at bounding box center [302, 146] width 40 height 9
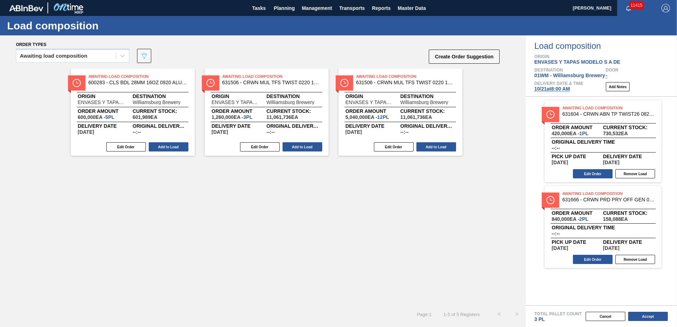
click at [305, 150] on button "Add to Load" at bounding box center [302, 146] width 40 height 9
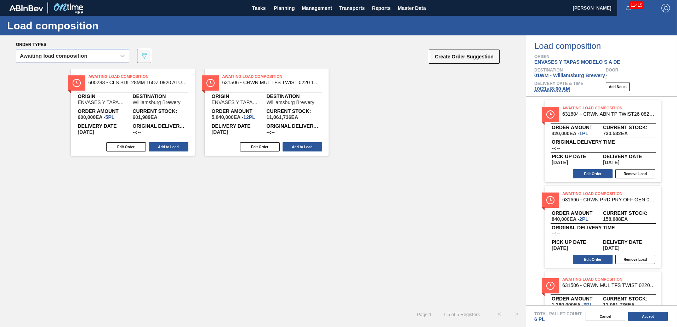
click at [305, 150] on button "Add to Load" at bounding box center [302, 146] width 40 height 9
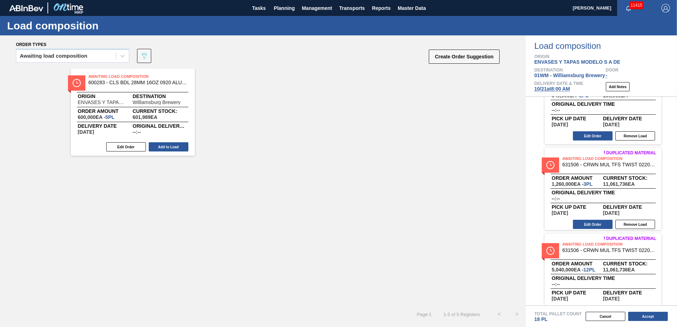
scroll to position [137, 0]
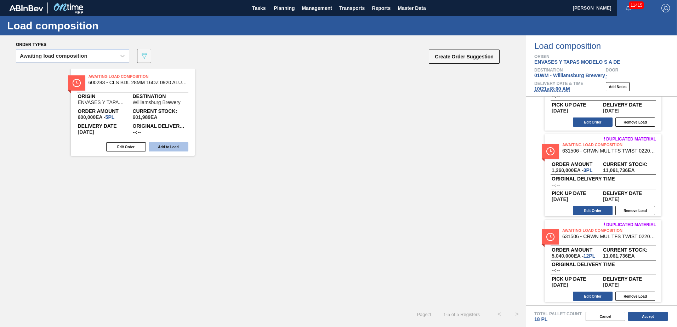
click at [175, 142] on button "Add to Load" at bounding box center [169, 146] width 40 height 9
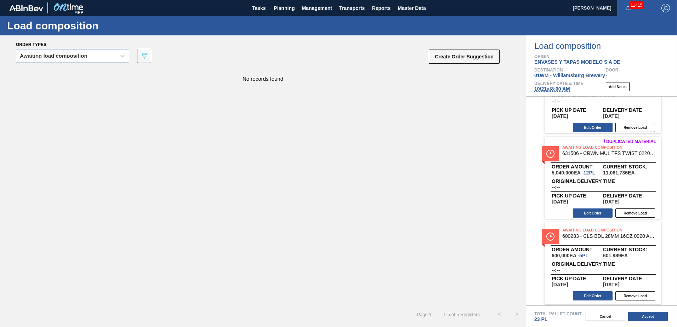
scroll to position [223, 0]
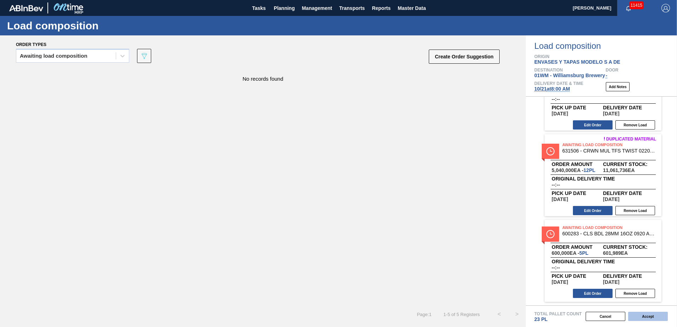
click at [649, 315] on button "Accept" at bounding box center [648, 316] width 40 height 9
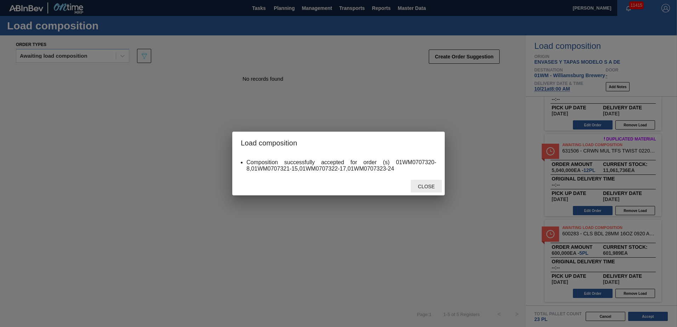
click at [428, 183] on div "Close" at bounding box center [426, 186] width 31 height 13
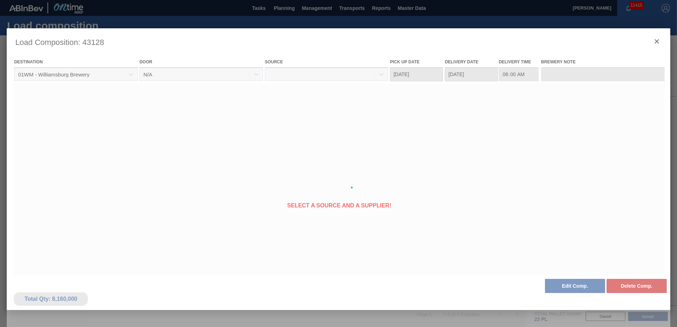
type Date "10/14/2025"
type Date "10/21/2025"
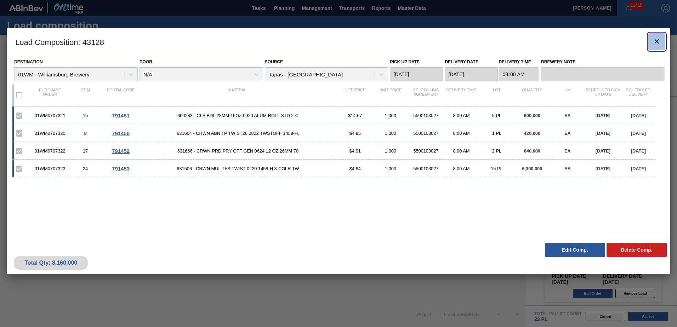
click at [656, 40] on icon "botão de ícone" at bounding box center [656, 41] width 8 height 8
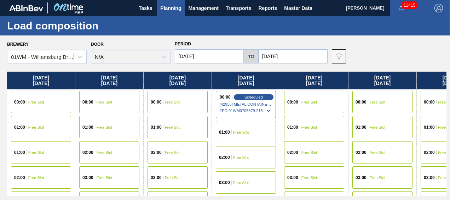
click at [225, 91] on div "00:00 Scheduled [42955] METAL CONTAINER CORPORATION - 0008219743 # PO : 01WM070…" at bounding box center [246, 104] width 60 height 27
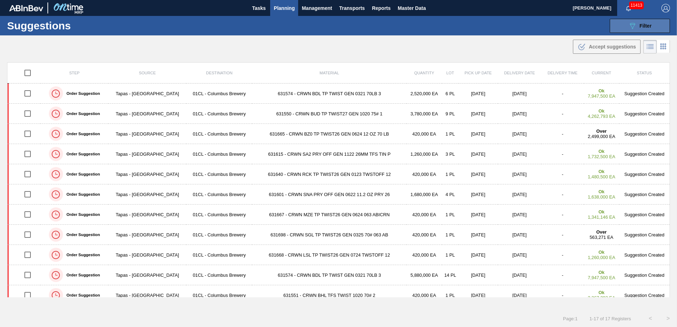
click at [650, 22] on div "089F7B8B-B2A5-4AFE-B5C0-19BA573D28AC Filter" at bounding box center [639, 26] width 23 height 8
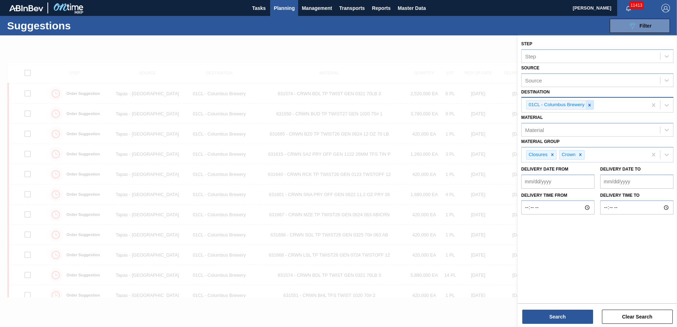
click at [590, 105] on icon at bounding box center [589, 105] width 5 height 5
click at [657, 105] on div "Source" at bounding box center [590, 104] width 138 height 10
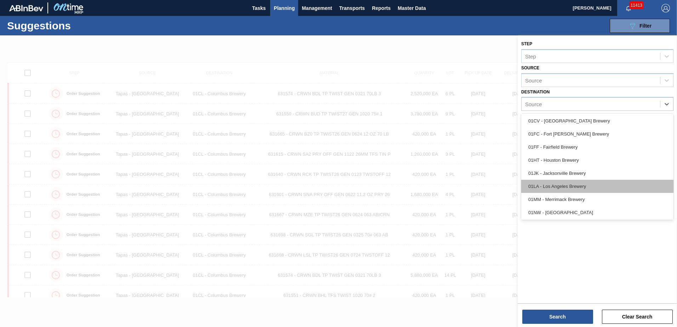
scroll to position [54, 0]
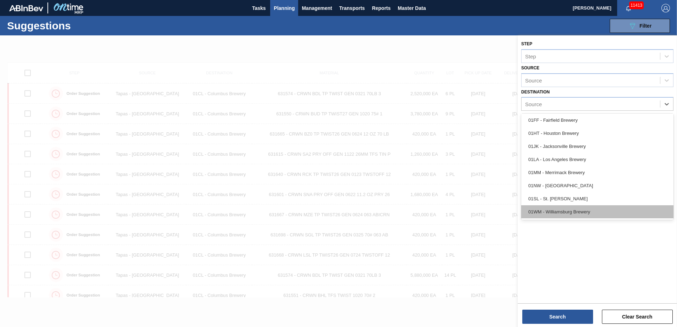
click at [565, 209] on div "01WM - Williamsburg Brewery" at bounding box center [597, 211] width 152 height 13
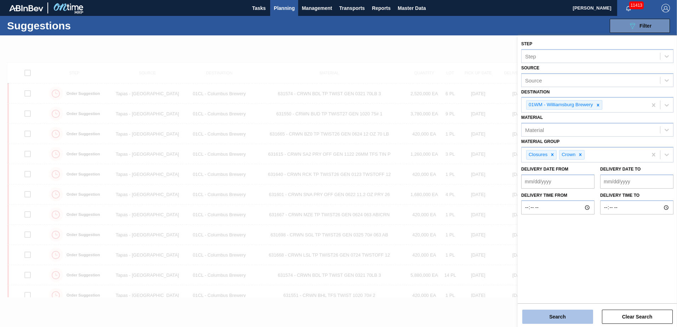
click at [560, 316] on button "Search" at bounding box center [557, 317] width 71 height 14
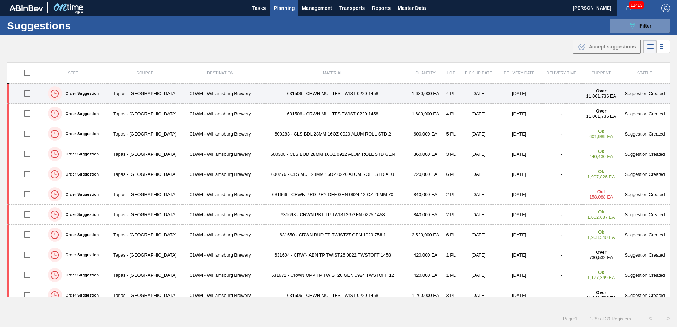
click at [408, 87] on td "1,680,000 EA" at bounding box center [425, 94] width 35 height 20
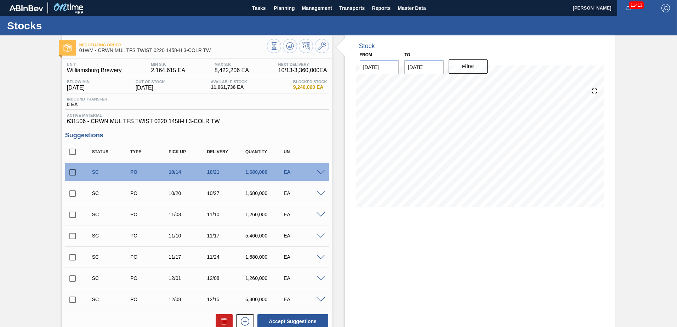
click at [411, 68] on input "[DATE]" at bounding box center [423, 67] width 39 height 14
click at [467, 155] on div "31" at bounding box center [470, 153] width 10 height 10
type input "[DATE]"
click at [458, 65] on button "Filter" at bounding box center [467, 66] width 39 height 14
click at [290, 46] on icon at bounding box center [289, 45] width 5 height 3
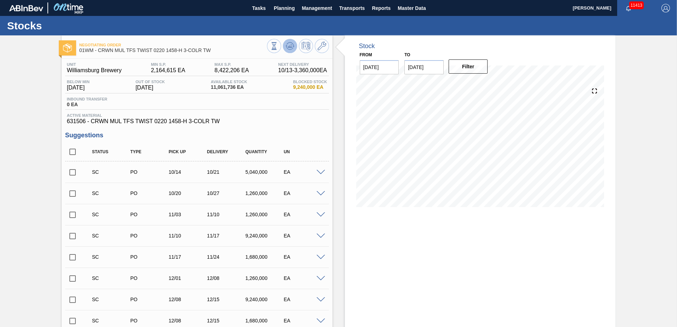
click at [288, 47] on icon at bounding box center [289, 45] width 5 height 3
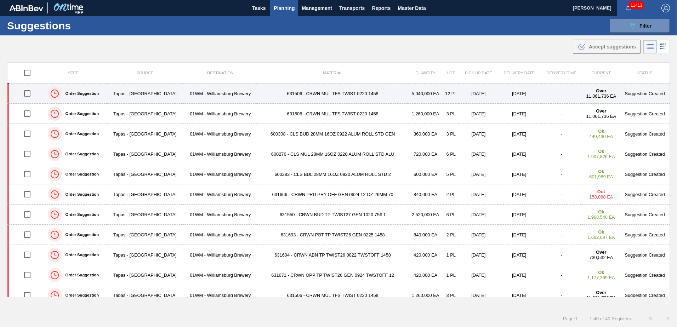
click at [387, 100] on td "631506 - CRWN MUL TFS TWIST 0220 1458" at bounding box center [332, 94] width 151 height 20
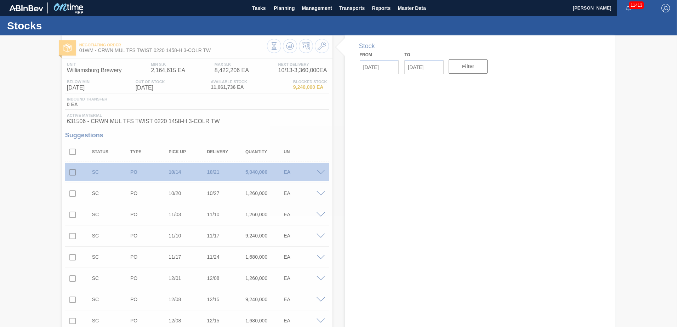
type input "09/23/2025"
type input "10/31/2025"
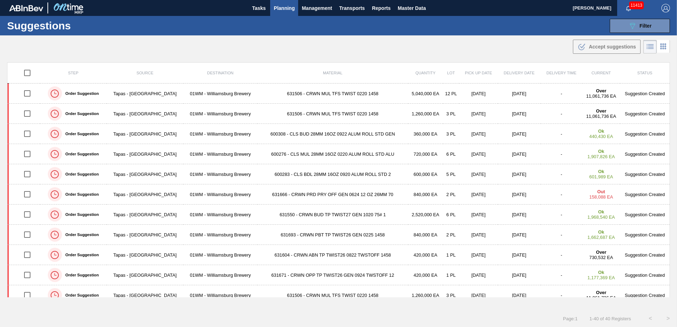
click at [431, 58] on main "Tasks Planning Management Transports Reports Master Data Jasmine Brown 11413 Ma…" at bounding box center [338, 163] width 677 height 327
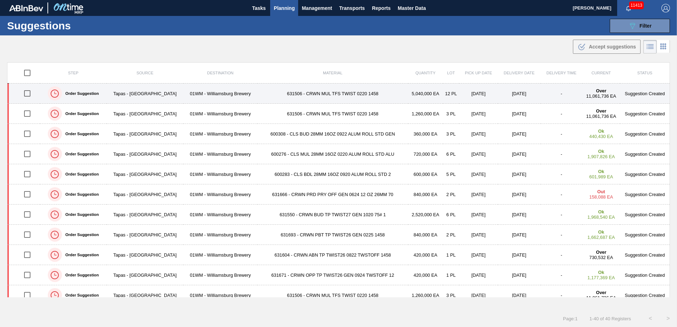
click at [25, 99] on input "checkbox" at bounding box center [27, 93] width 15 height 15
checkbox input "true"
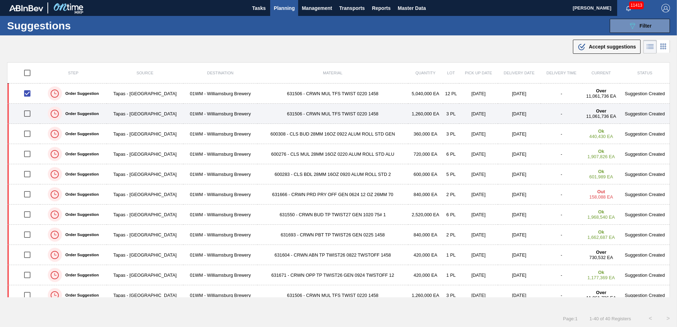
click at [24, 111] on input "checkbox" at bounding box center [27, 113] width 15 height 15
checkbox input "true"
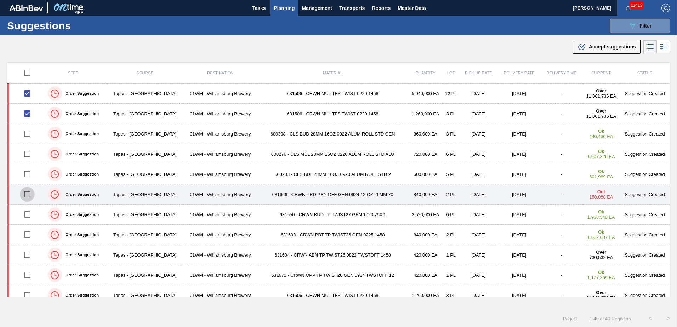
click at [24, 191] on input "checkbox" at bounding box center [27, 194] width 15 height 15
checkbox input "true"
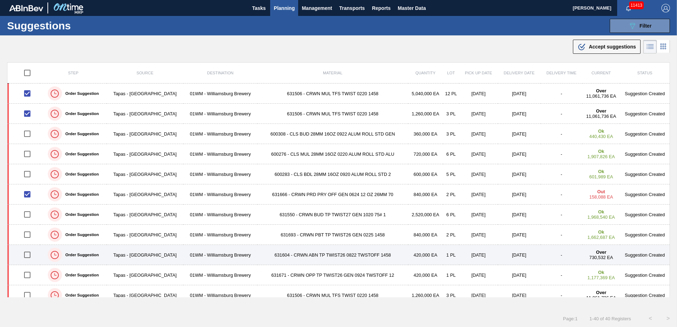
click at [29, 253] on input "checkbox" at bounding box center [27, 254] width 15 height 15
checkbox input "true"
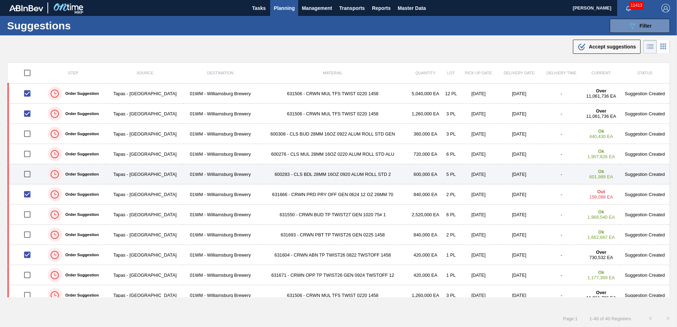
click at [30, 171] on input "checkbox" at bounding box center [27, 174] width 15 height 15
checkbox input "true"
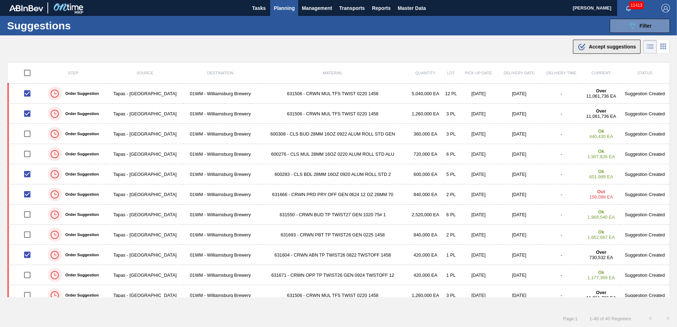
click at [601, 50] on div ".b{fill:var(--color-action-default)} Accept suggestions" at bounding box center [606, 46] width 58 height 8
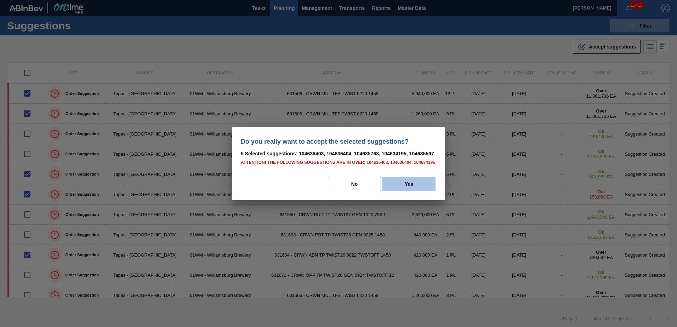
click at [434, 183] on button "Yes" at bounding box center [408, 184] width 53 height 14
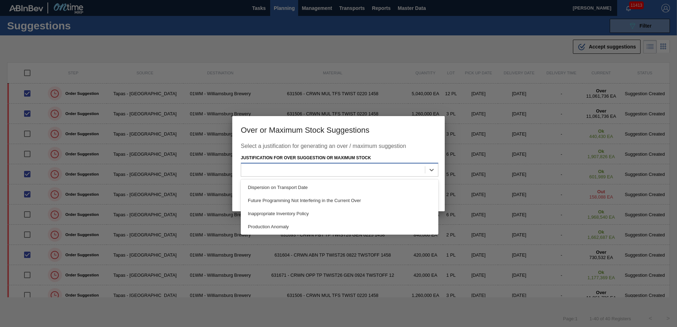
click at [421, 169] on div at bounding box center [333, 170] width 184 height 10
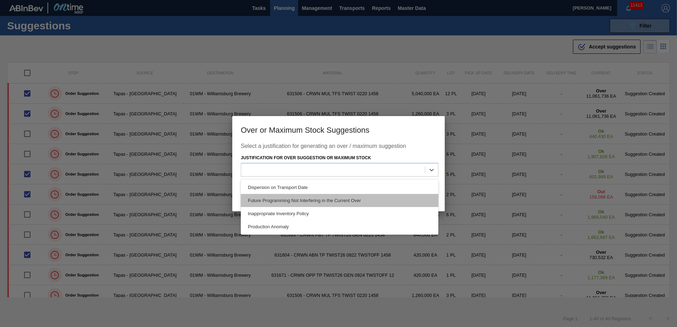
click at [359, 201] on div "Future Programming Not Interfering in the Current Over" at bounding box center [340, 200] width 198 height 13
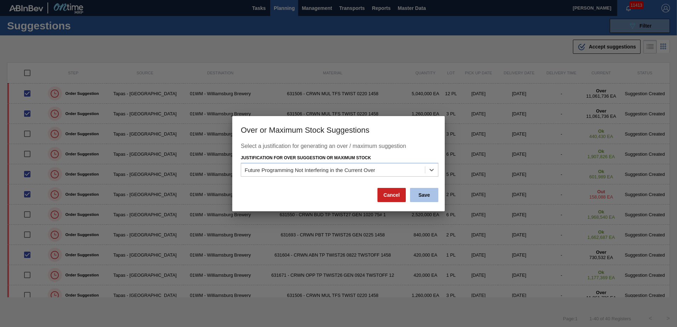
click at [414, 192] on button "Save" at bounding box center [424, 195] width 28 height 14
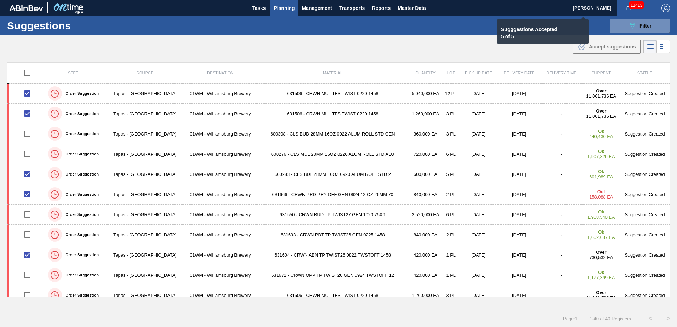
checkbox input "false"
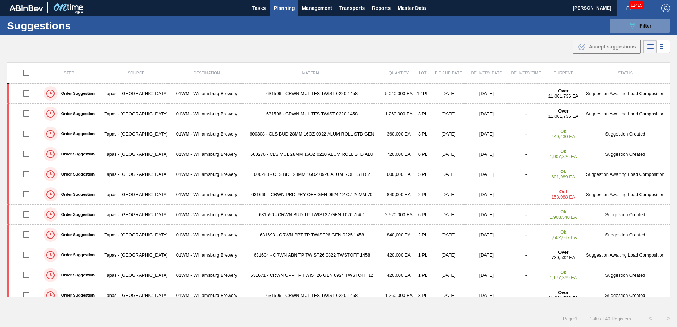
drag, startPoint x: 295, startPoint y: 51, endPoint x: 236, endPoint y: 41, distance: 60.0
click at [292, 51] on div ".b{fill:var(--color-action-default)} Accept suggestions" at bounding box center [338, 45] width 677 height 20
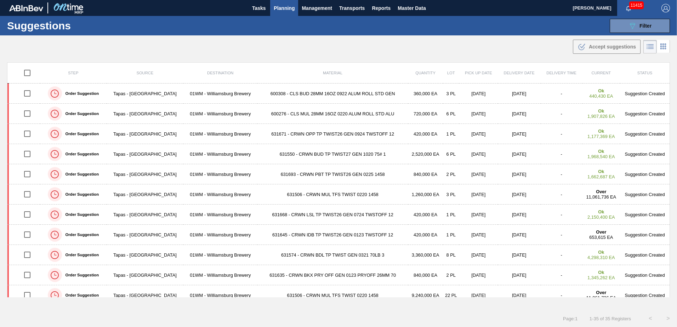
click at [391, 37] on div ".b{fill:var(--color-action-default)} Accept suggestions" at bounding box center [338, 45] width 677 height 20
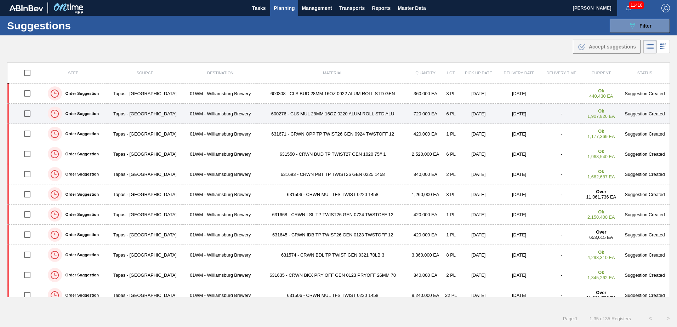
click at [29, 95] on input "checkbox" at bounding box center [27, 93] width 15 height 15
checkbox input "true"
click at [30, 115] on input "checkbox" at bounding box center [27, 113] width 15 height 15
checkbox input "true"
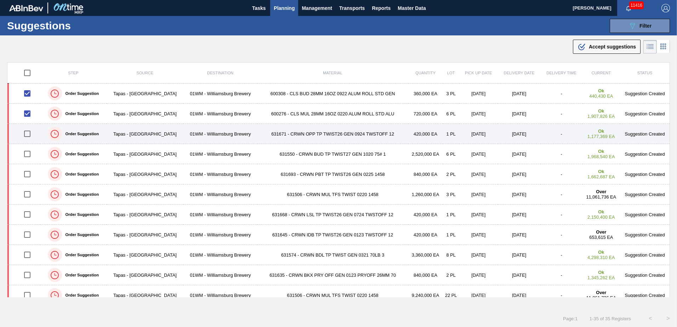
drag, startPoint x: 30, startPoint y: 129, endPoint x: 30, endPoint y: 137, distance: 7.8
click at [30, 129] on input "checkbox" at bounding box center [27, 133] width 15 height 15
checkbox input "true"
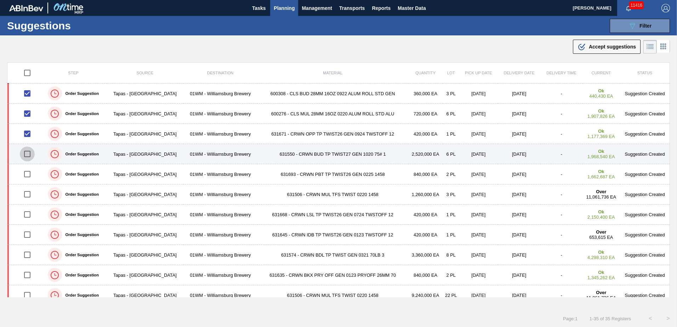
drag, startPoint x: 30, startPoint y: 152, endPoint x: 26, endPoint y: 164, distance: 12.4
click at [30, 152] on input "checkbox" at bounding box center [27, 154] width 15 height 15
checkbox input "true"
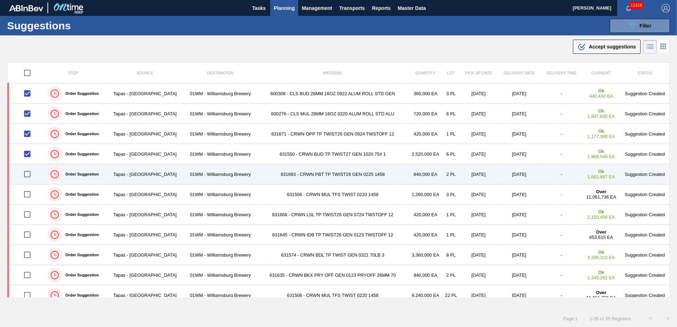
click at [26, 175] on input "checkbox" at bounding box center [27, 174] width 15 height 15
checkbox input "true"
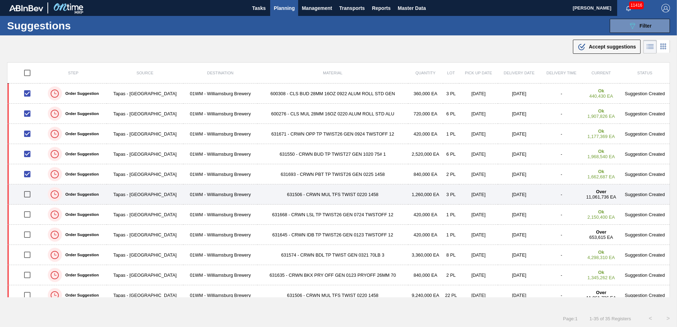
click at [32, 192] on input "checkbox" at bounding box center [27, 194] width 15 height 15
checkbox input "true"
